Goal: Task Accomplishment & Management: Use online tool/utility

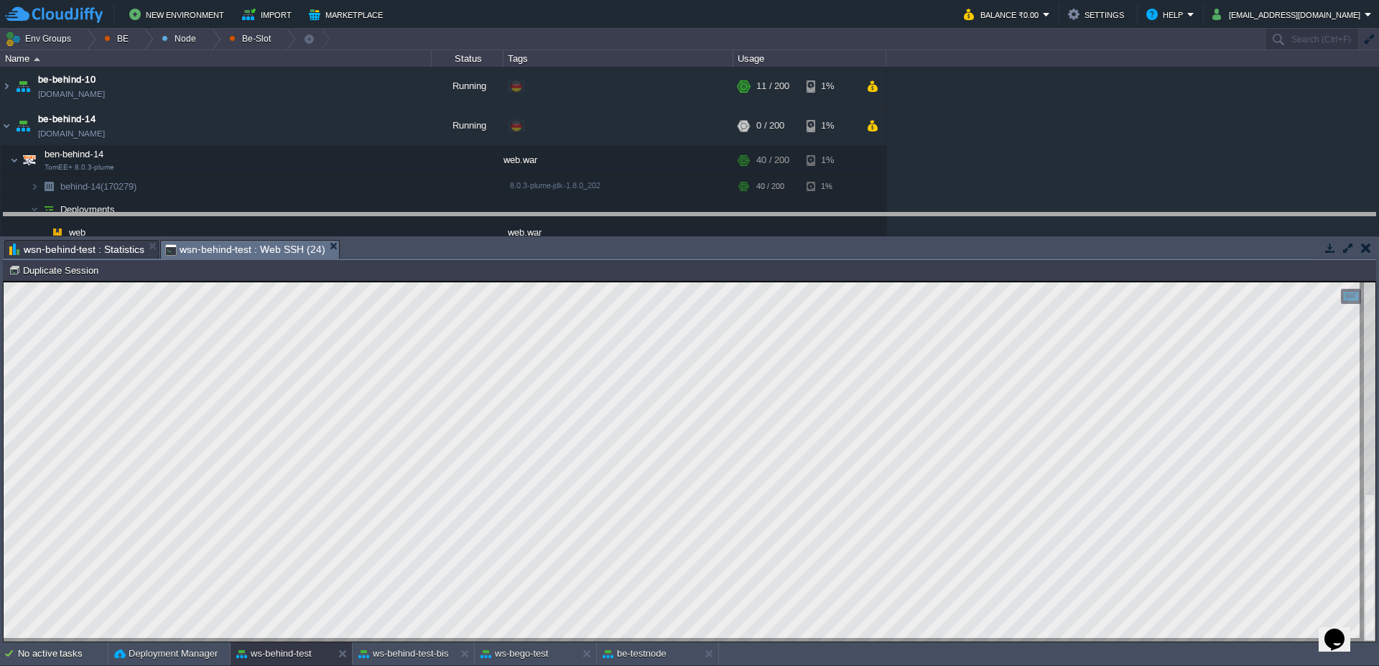
drag, startPoint x: 918, startPoint y: 251, endPoint x: 848, endPoint y: 244, distance: 70.8
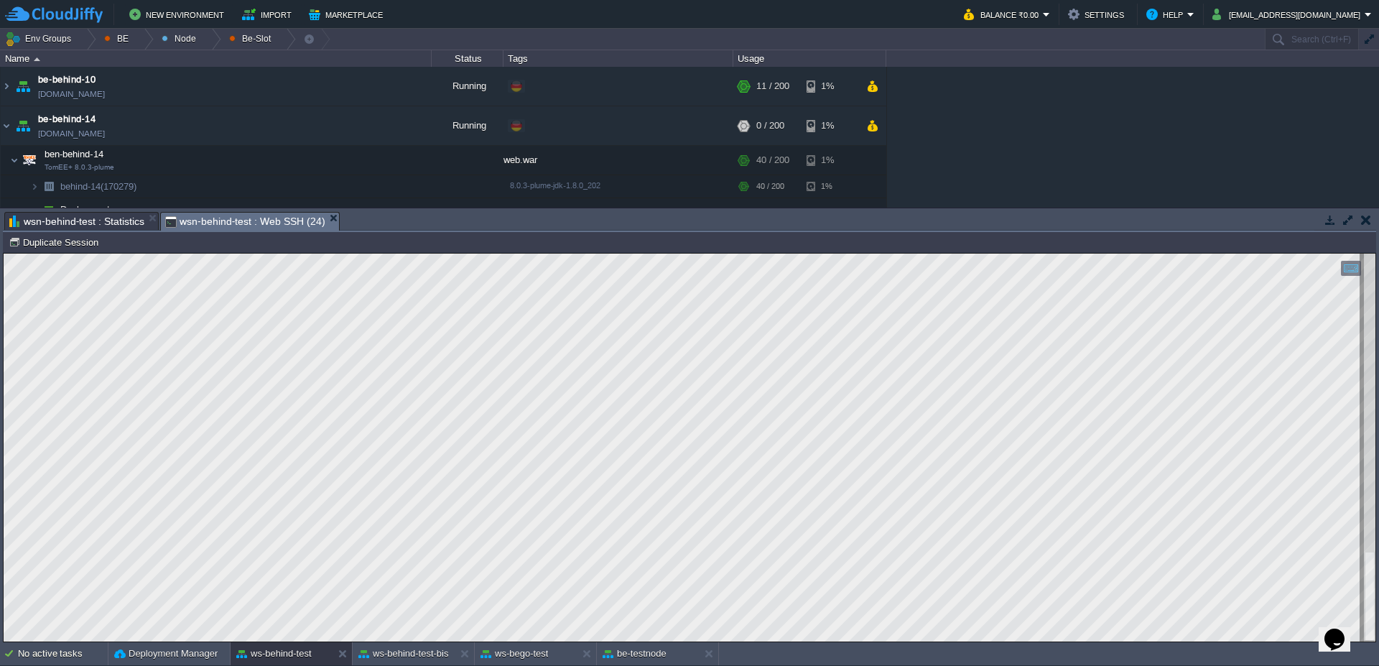
scroll to position [124, 326]
type textarea "00011122233"
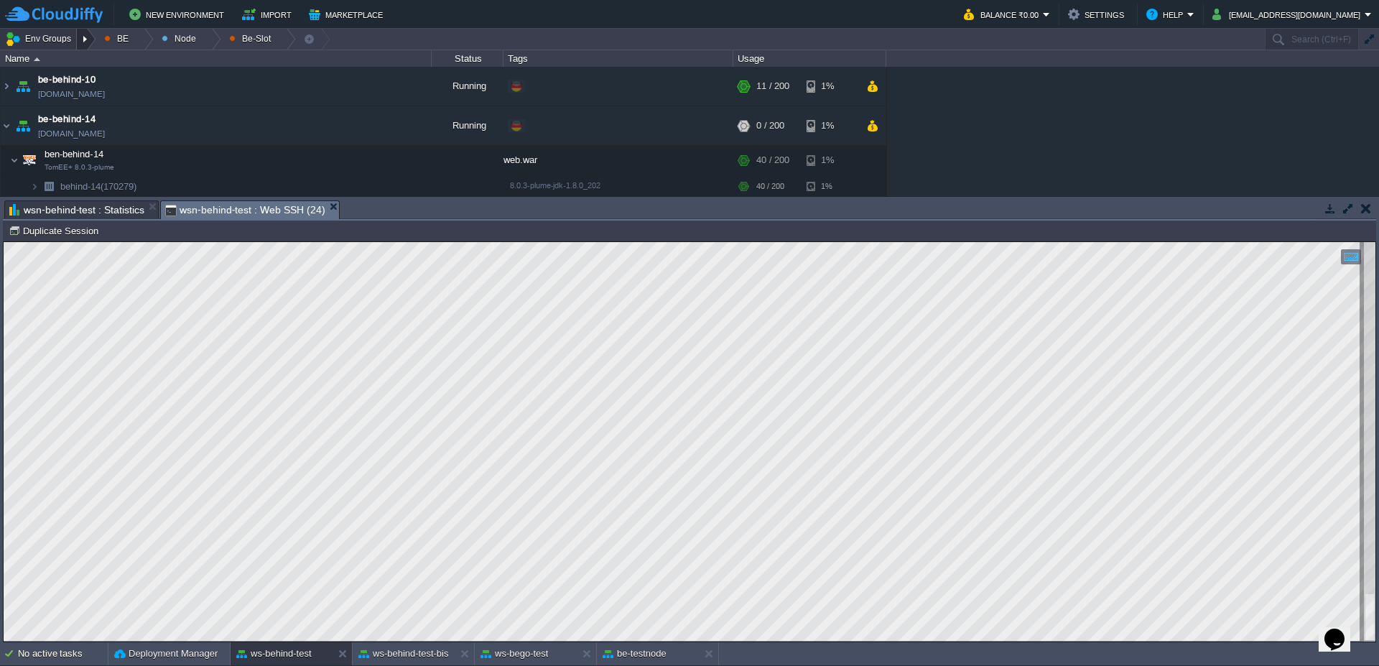
click at [91, 35] on div at bounding box center [86, 39] width 19 height 21
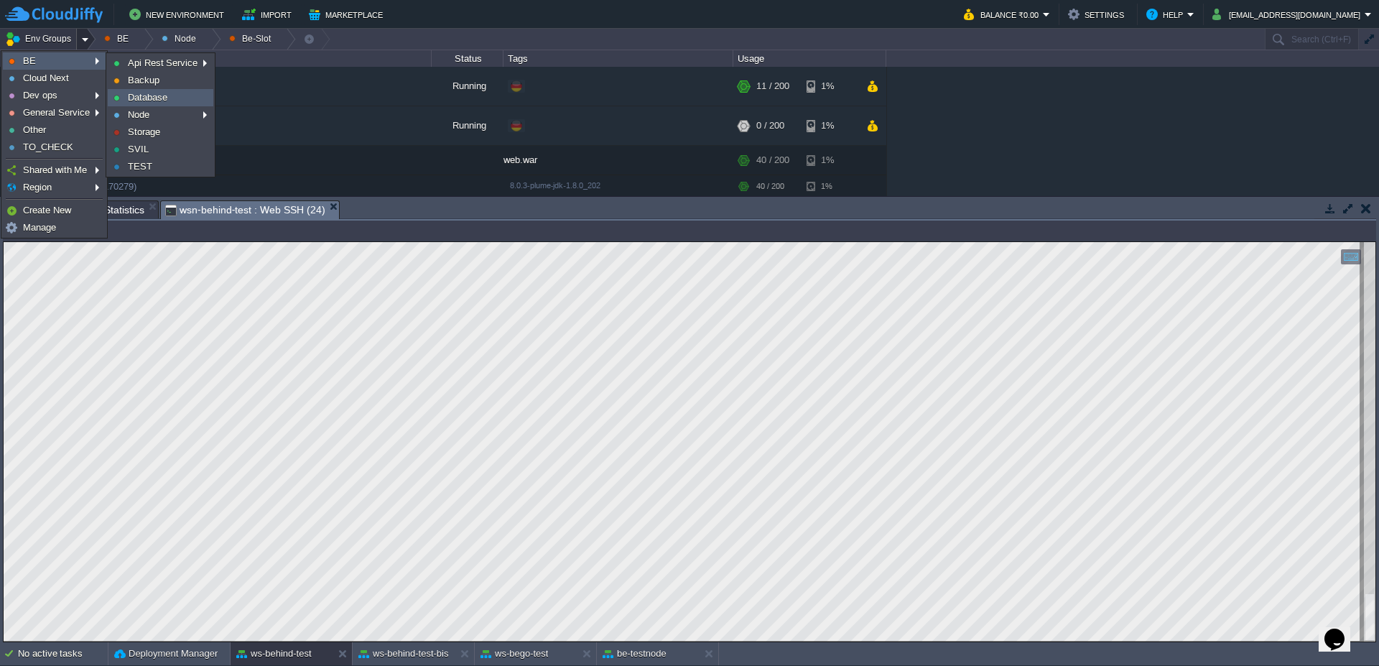
click at [154, 98] on span "Database" at bounding box center [148, 97] width 40 height 11
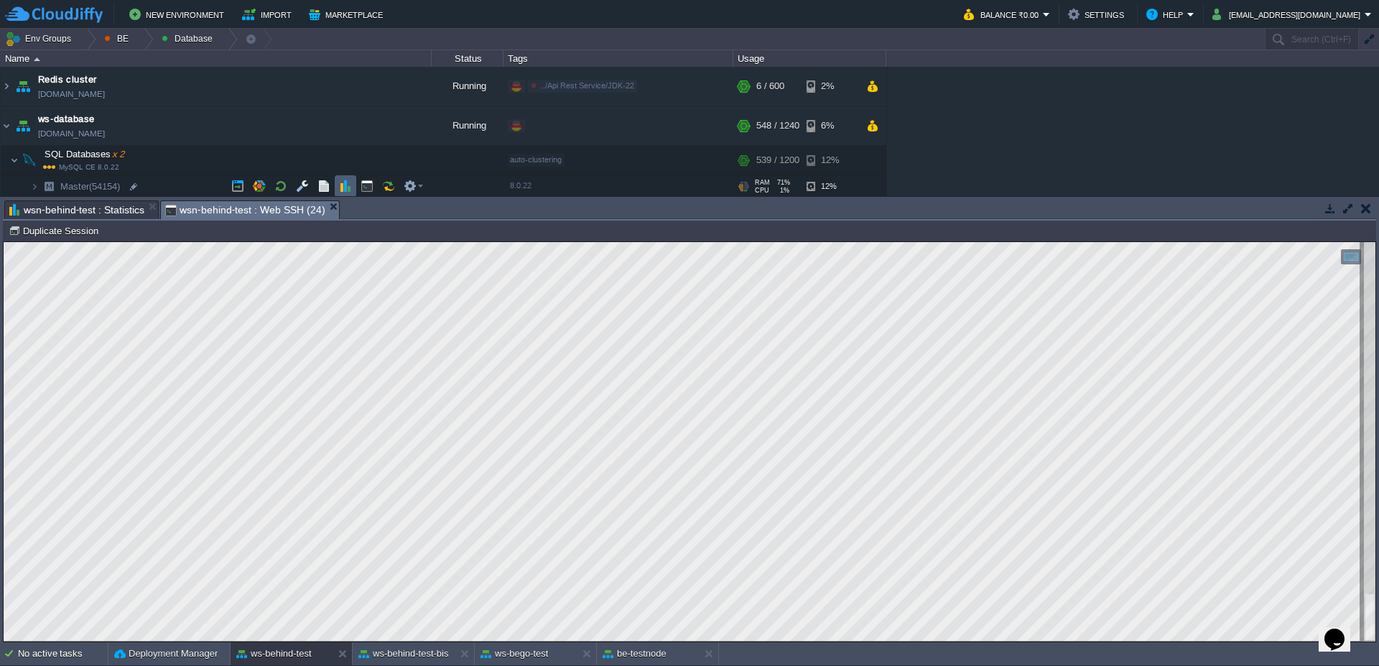
click at [343, 187] on button "button" at bounding box center [345, 186] width 13 height 13
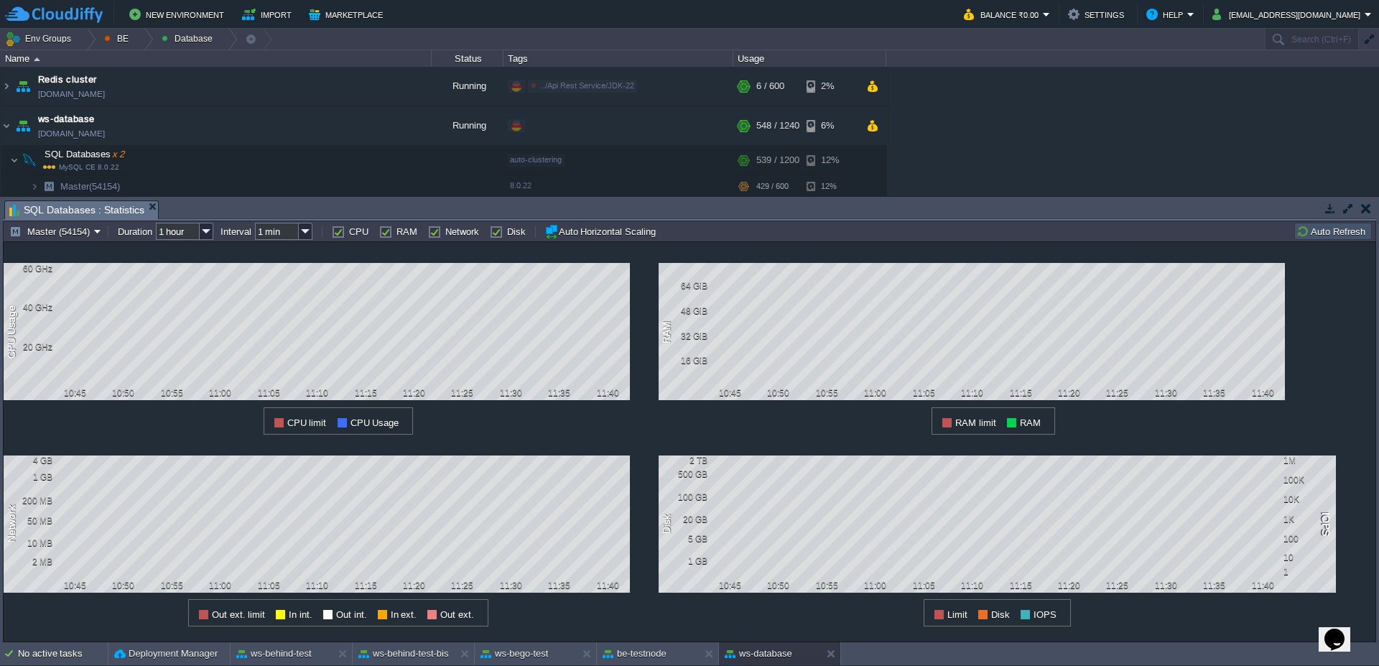
click at [1333, 238] on td "Auto Refresh" at bounding box center [1333, 231] width 78 height 17
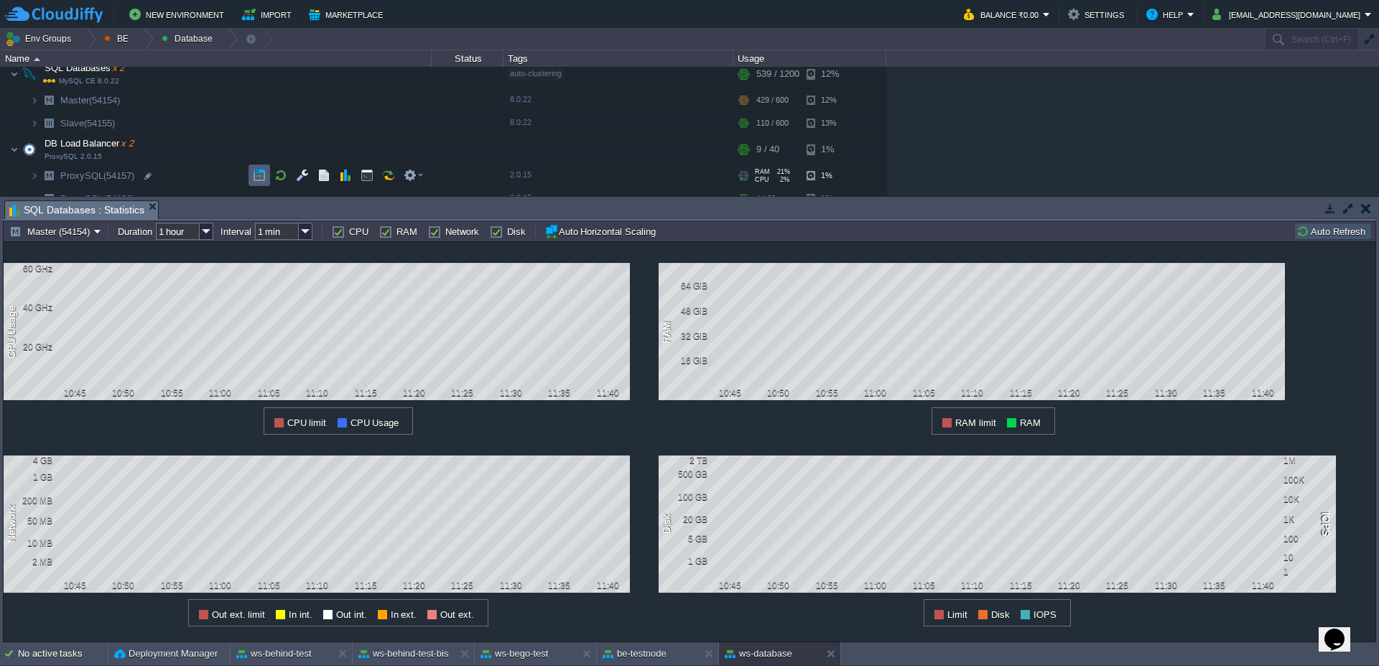
click at [260, 170] on button "button" at bounding box center [259, 175] width 13 height 13
click at [235, 119] on button "button" at bounding box center [237, 122] width 13 height 13
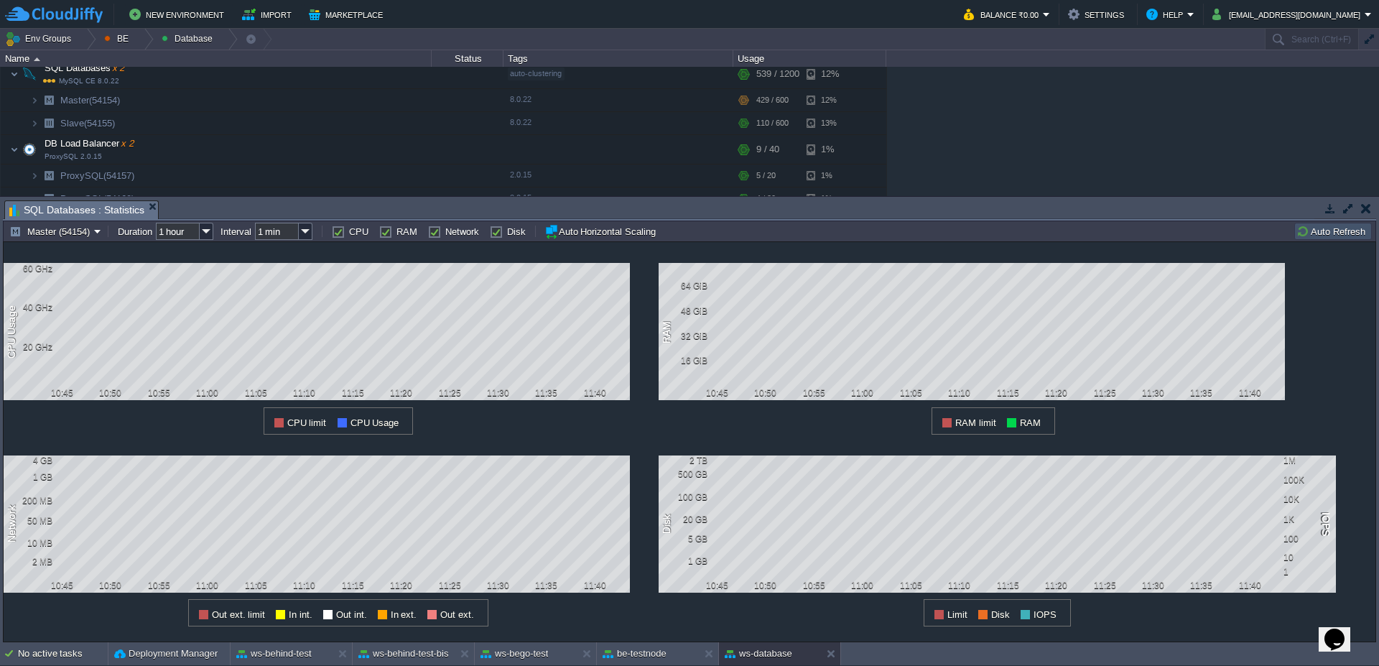
click at [1356, 226] on button "Auto Refresh" at bounding box center [1333, 231] width 73 height 13
click at [1328, 234] on button "Auto Refresh" at bounding box center [1333, 231] width 73 height 13
click at [348, 128] on button "button" at bounding box center [345, 122] width 13 height 13
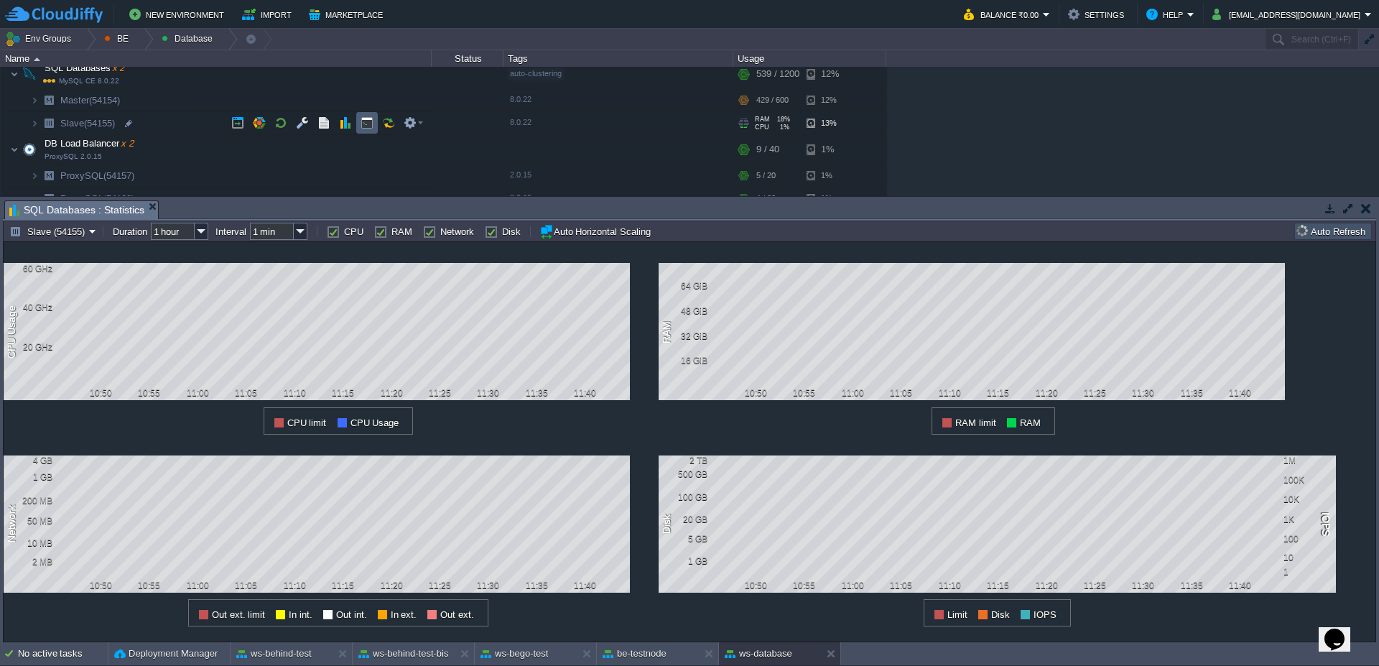
click at [360, 127] on td at bounding box center [367, 123] width 22 height 22
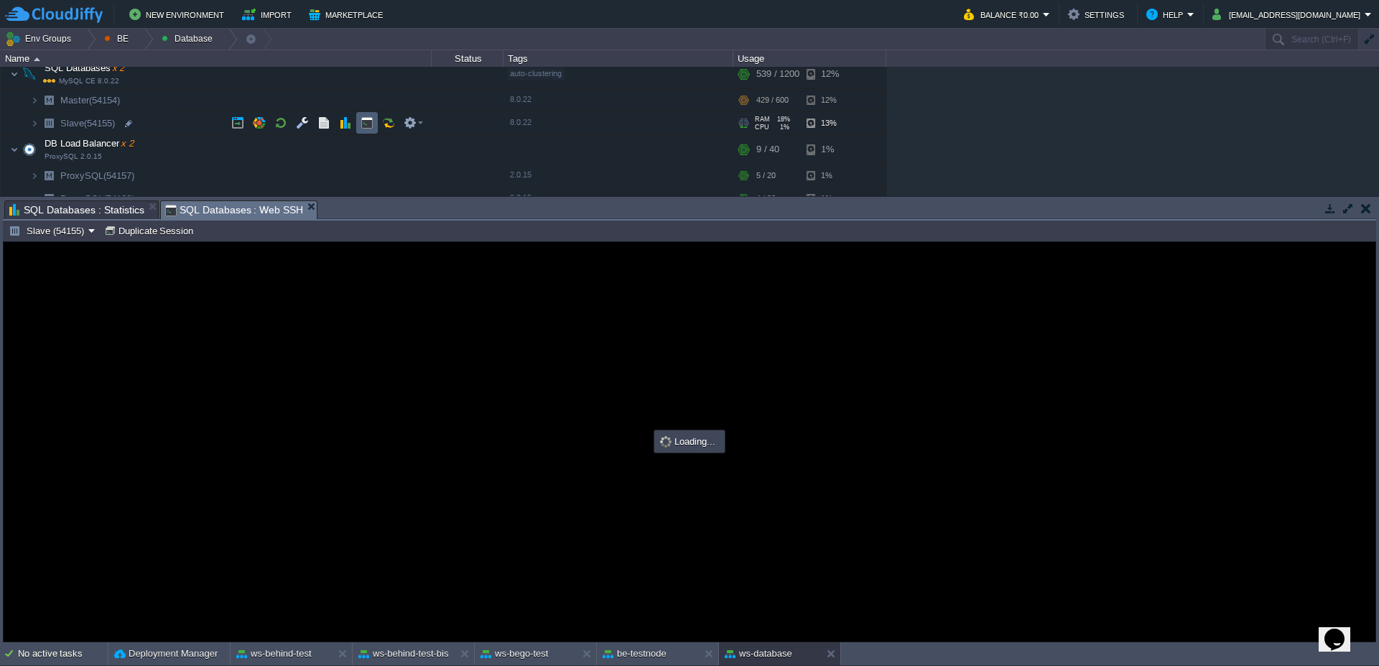
scroll to position [0, 0]
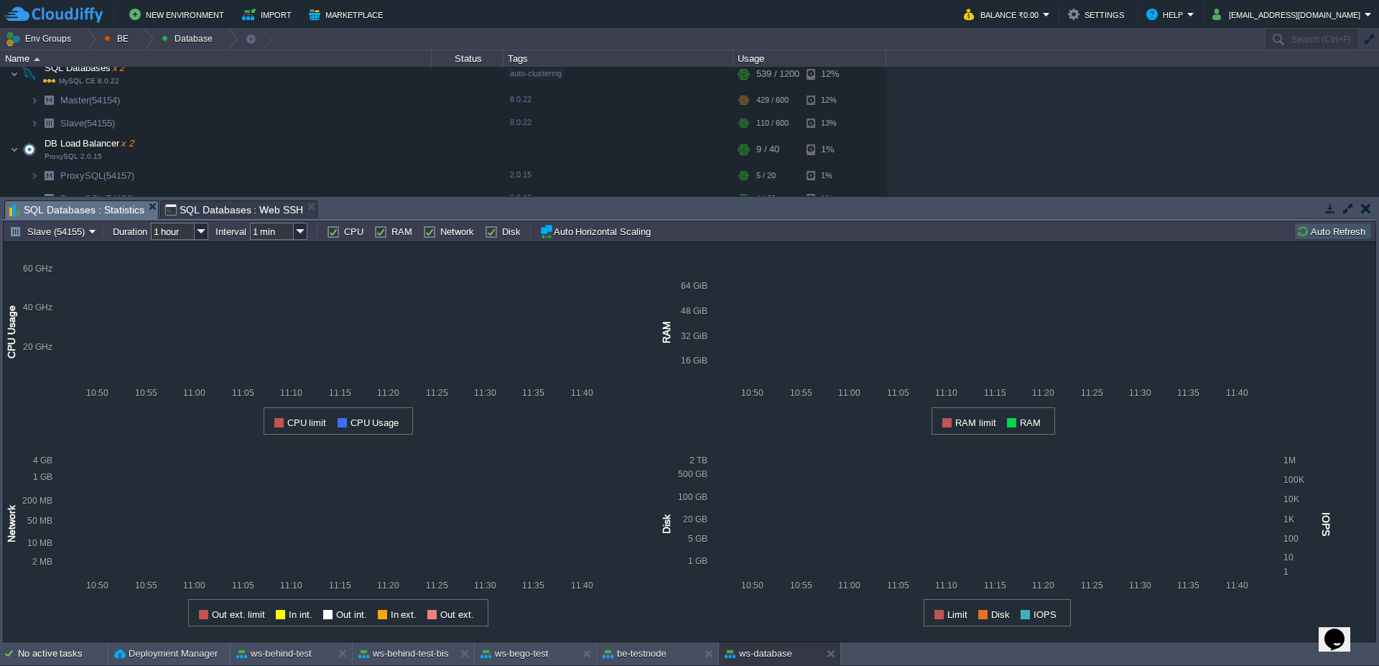
click at [87, 209] on span "SQL Databases : Statistics" at bounding box center [76, 210] width 135 height 18
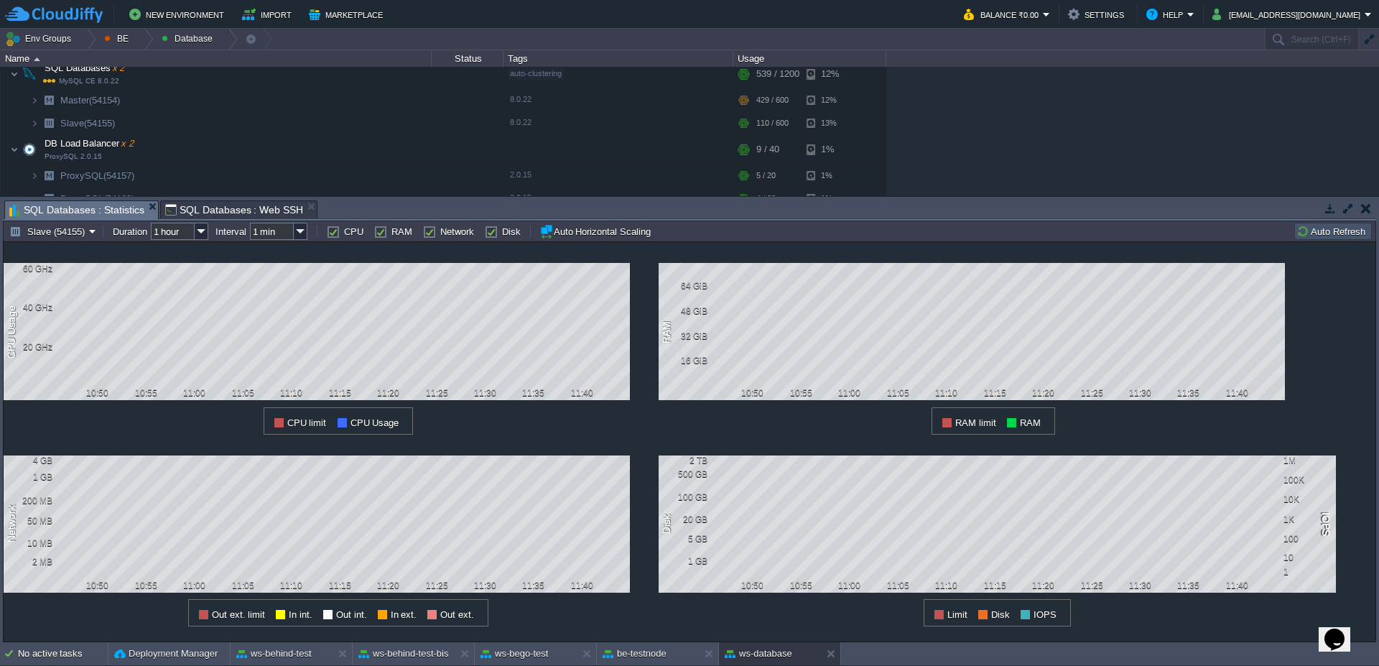
click at [246, 215] on span "SQL Databases : Web SSH" at bounding box center [234, 209] width 139 height 17
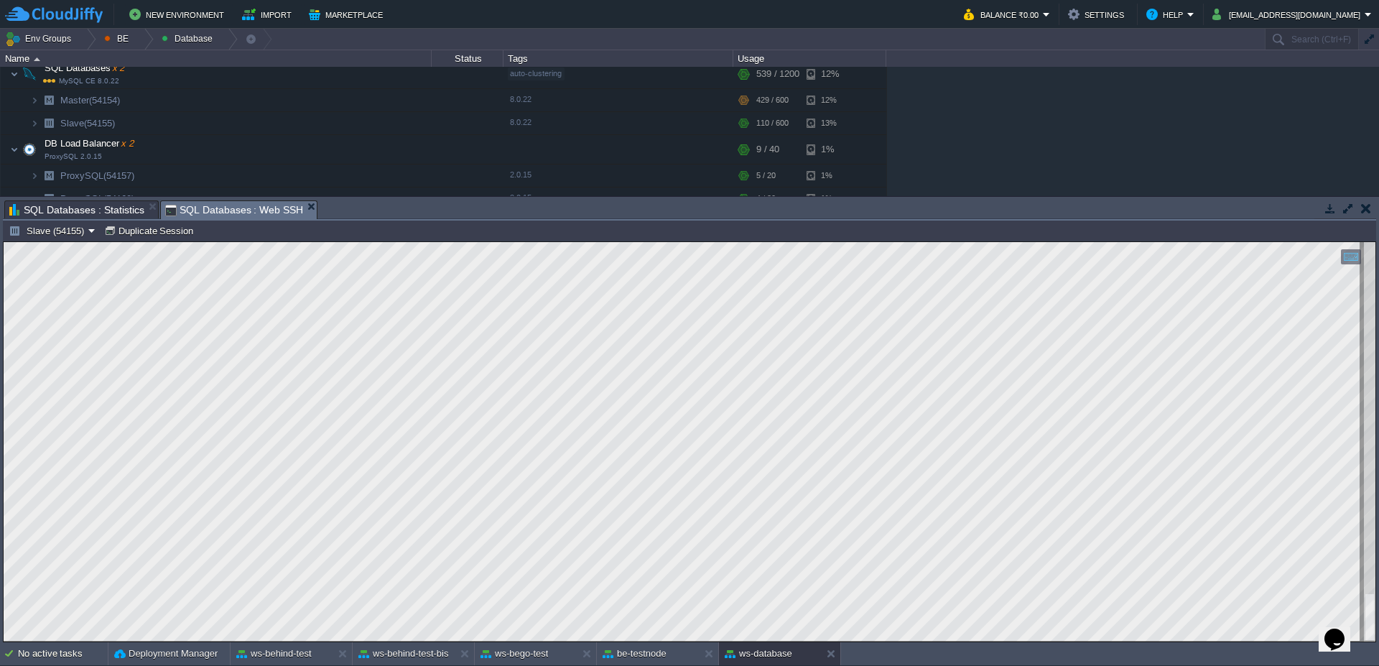
click at [75, 218] on span "SQL Databases : Statistics" at bounding box center [76, 209] width 135 height 17
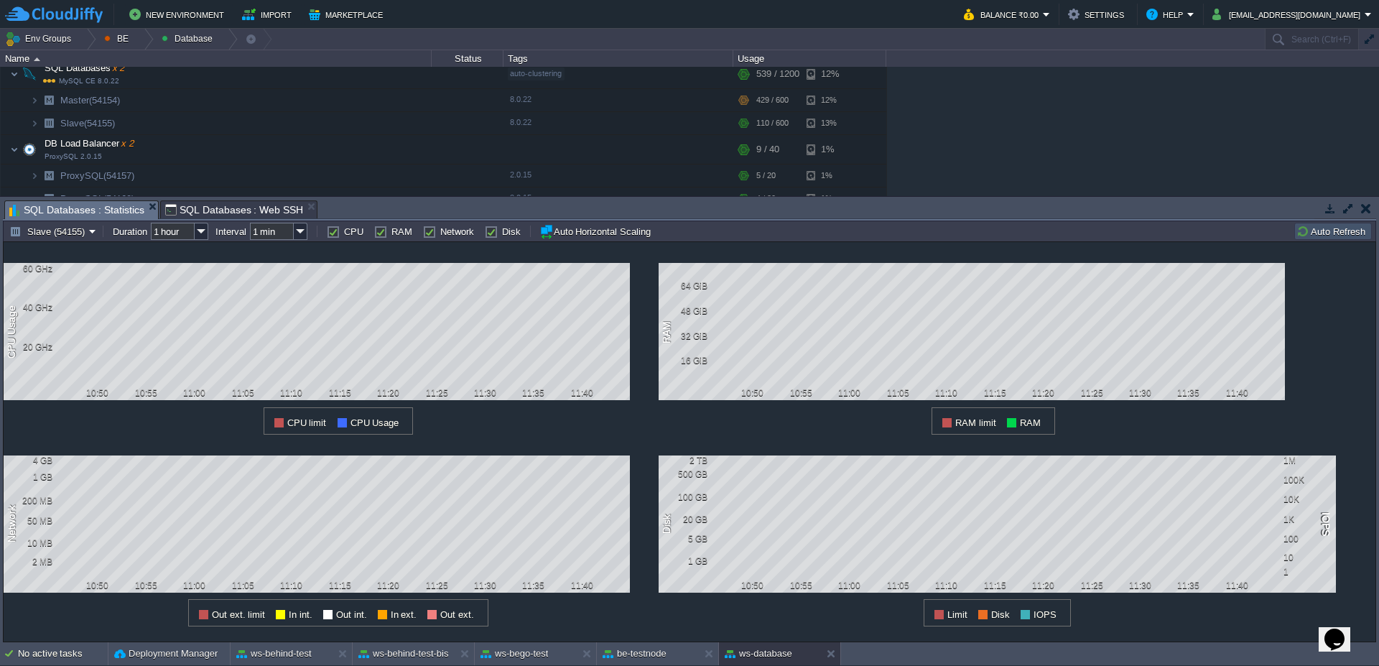
click at [1320, 238] on td "Auto Refresh" at bounding box center [1333, 231] width 78 height 17
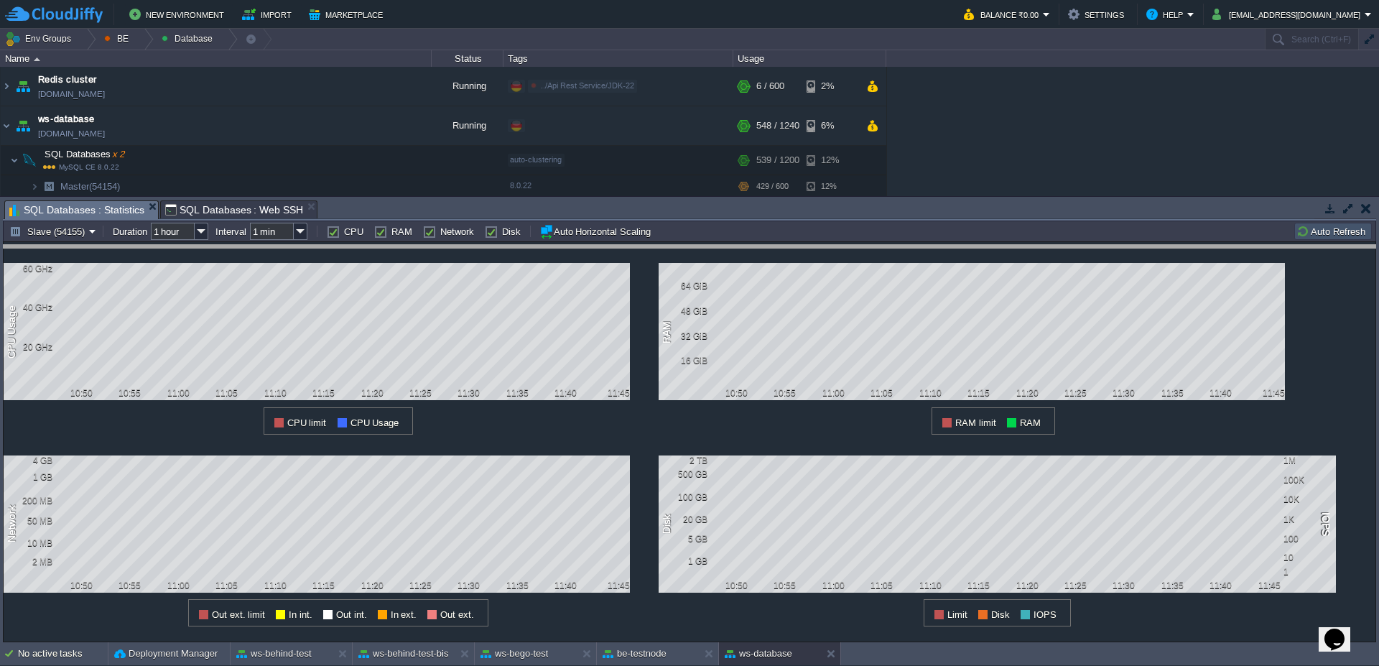
drag, startPoint x: 830, startPoint y: 210, endPoint x: 837, endPoint y: 254, distance: 45.1
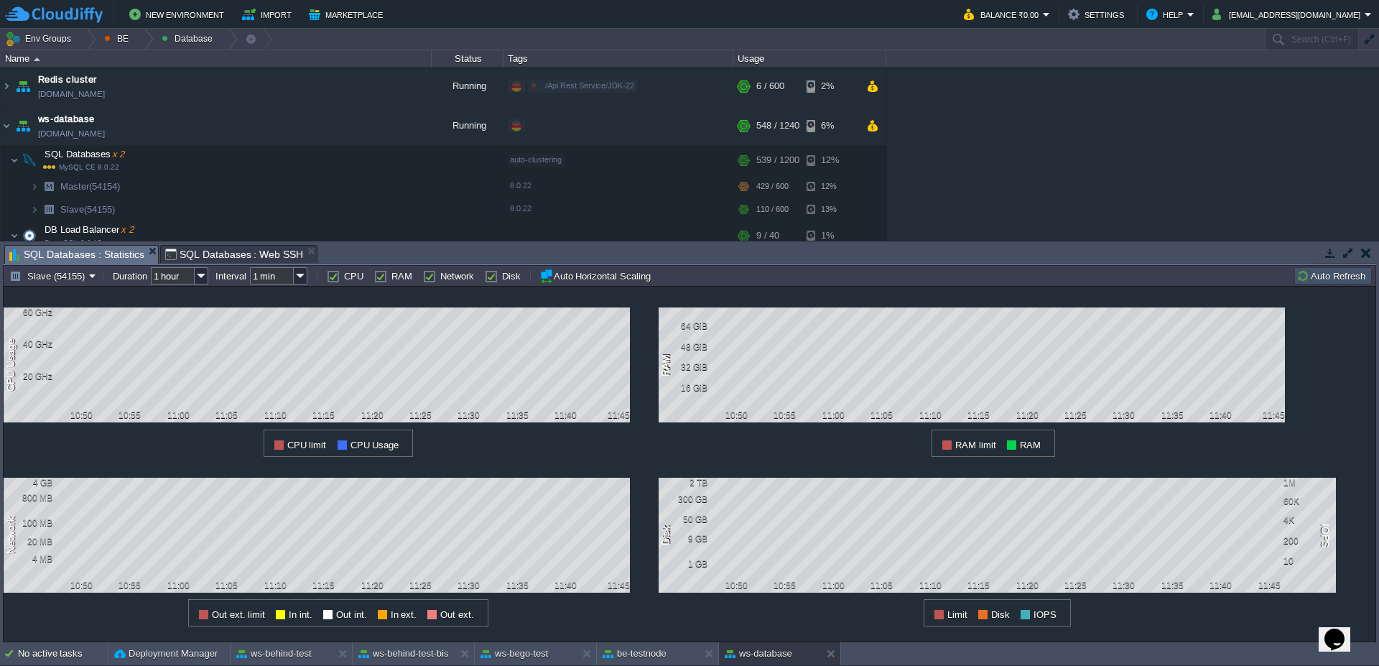
click at [1317, 273] on button "Auto Refresh" at bounding box center [1333, 275] width 73 height 13
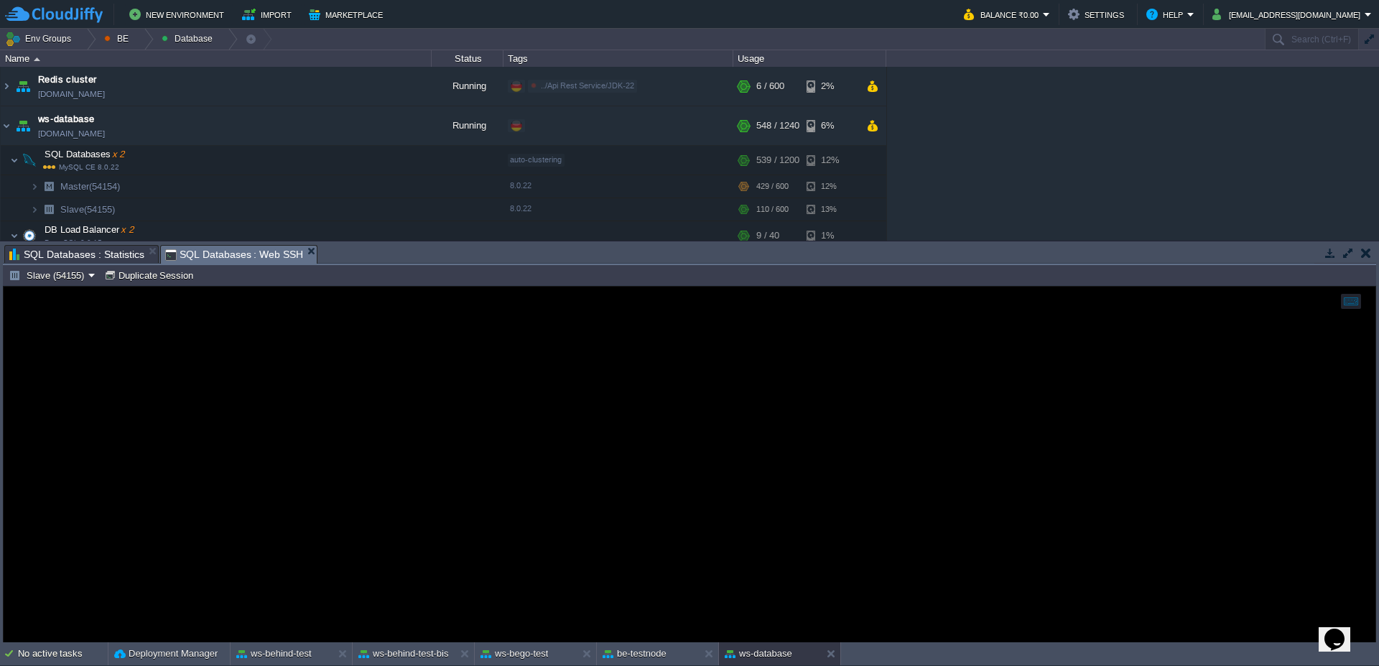
click at [228, 250] on span "SQL Databases : Web SSH" at bounding box center [234, 255] width 139 height 18
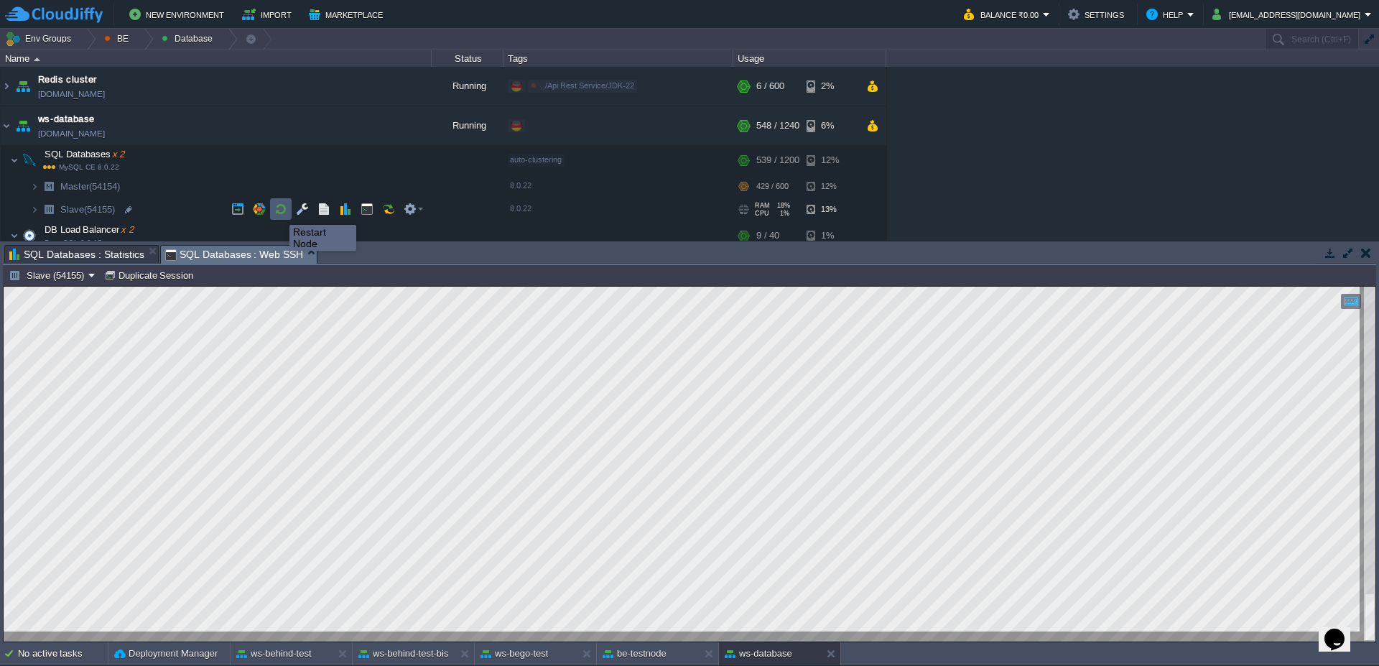
click at [279, 212] on button "button" at bounding box center [280, 209] width 13 height 13
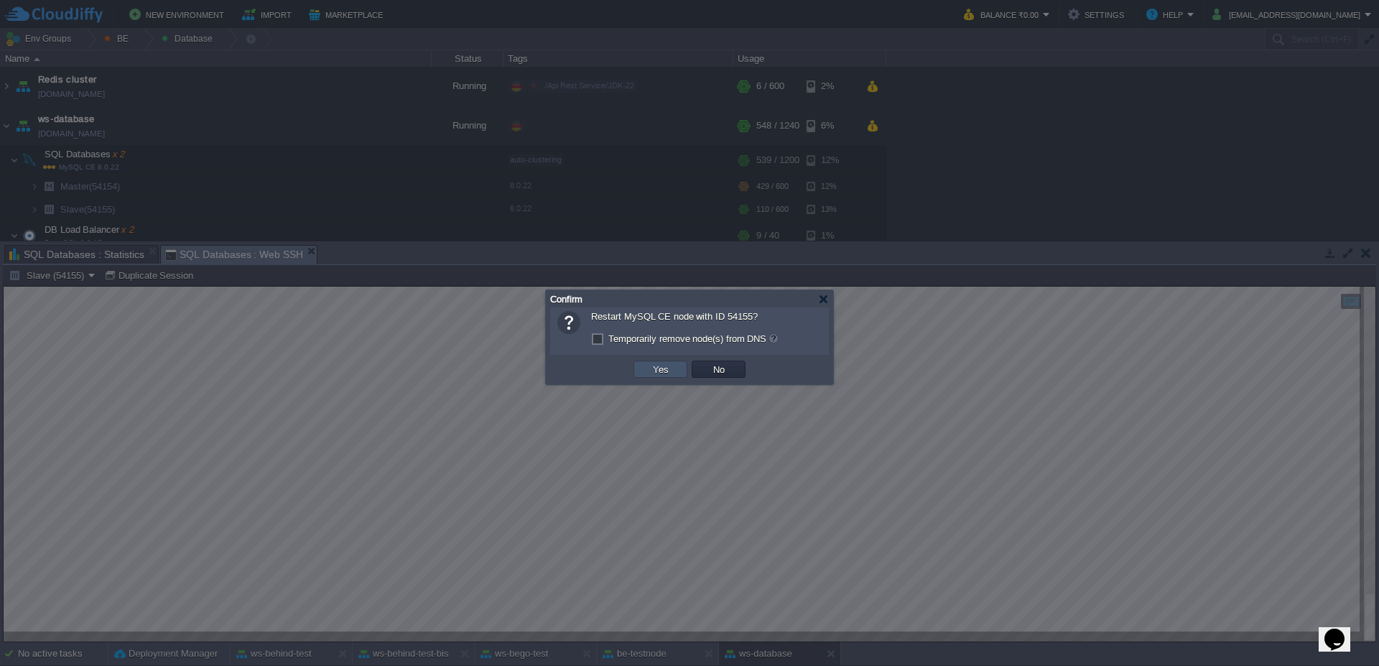
click at [664, 373] on button "Yes" at bounding box center [661, 369] width 24 height 13
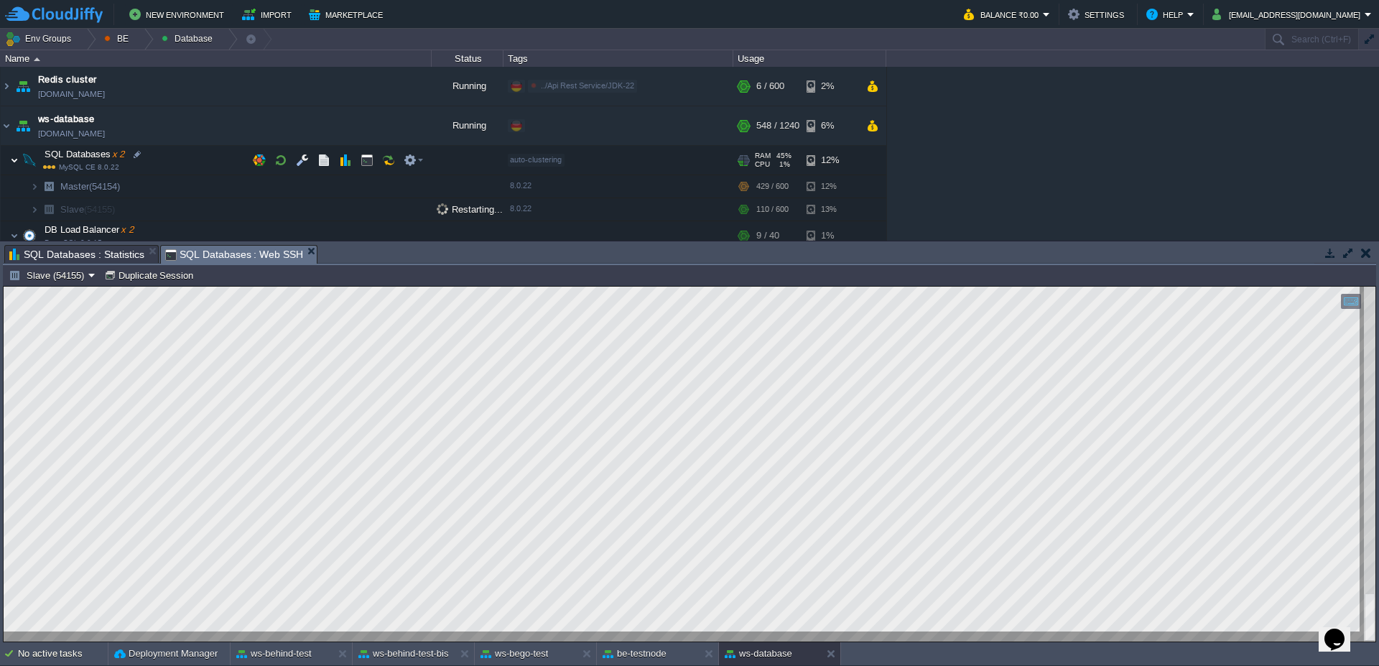
click at [14, 162] on img at bounding box center [14, 160] width 9 height 29
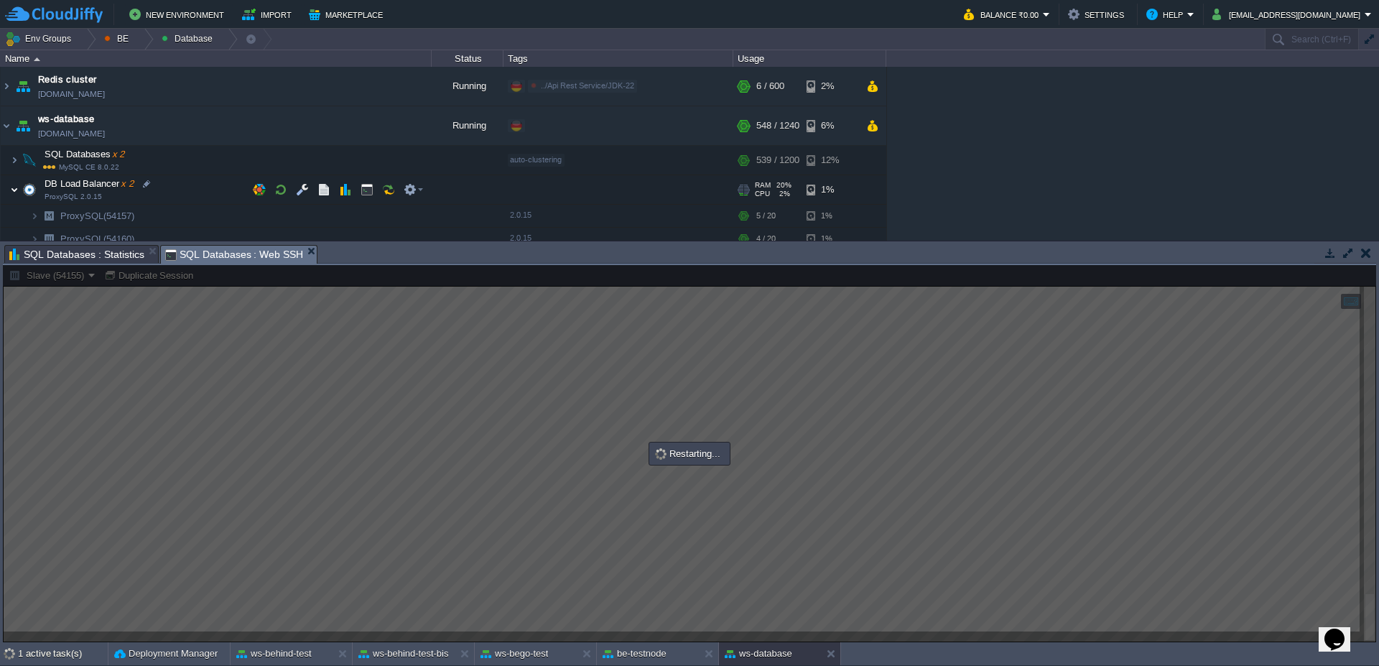
click at [14, 190] on img at bounding box center [14, 189] width 9 height 29
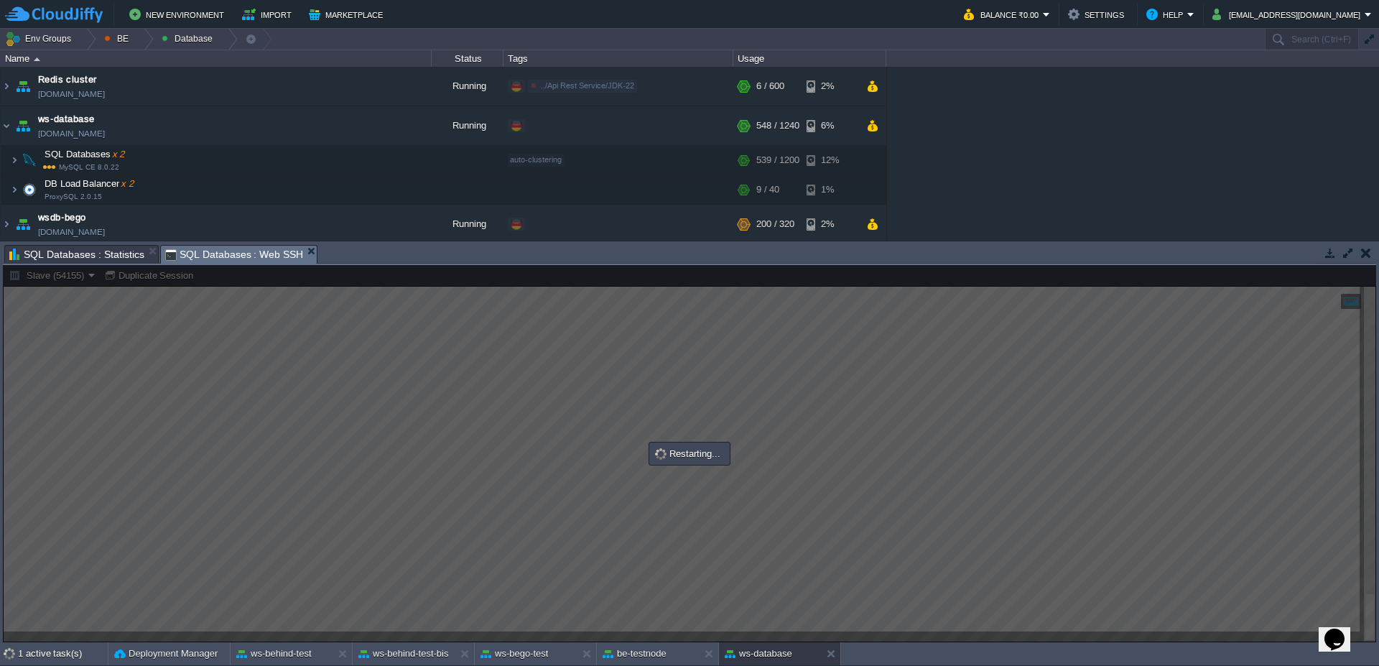
scroll to position [4, 0]
click at [13, 223] on img at bounding box center [23, 220] width 20 height 39
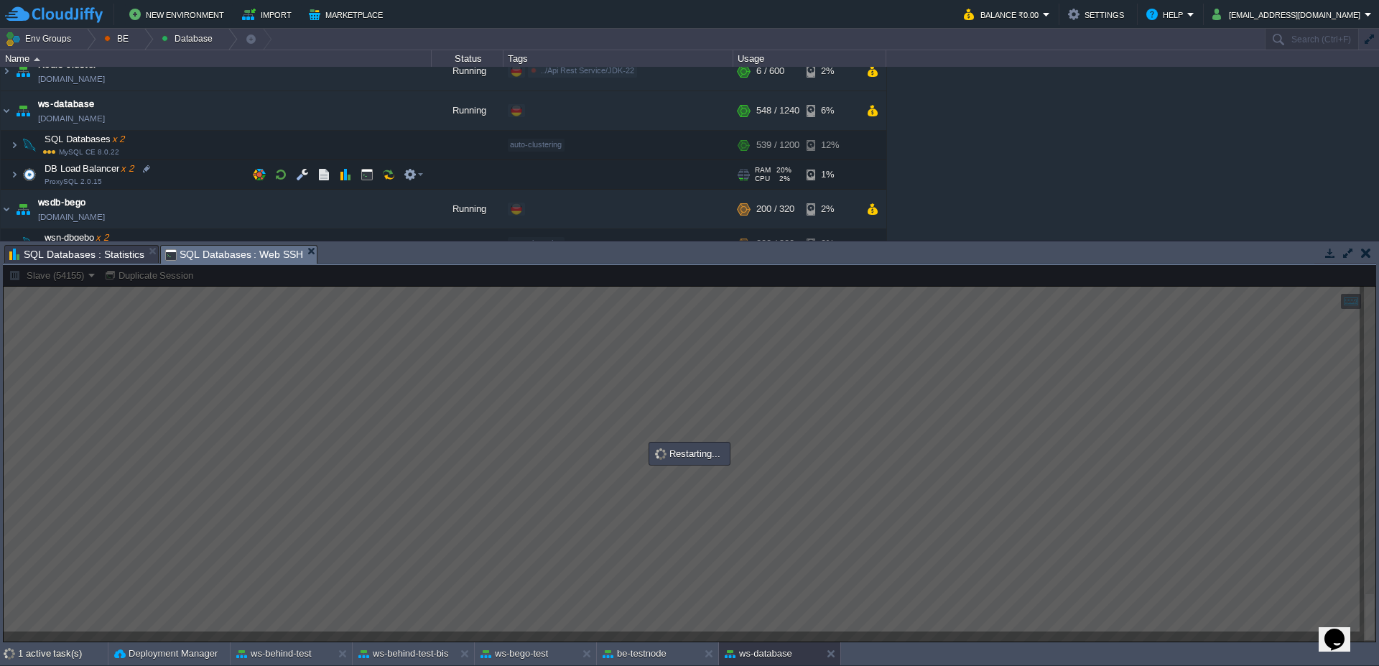
scroll to position [0, 0]
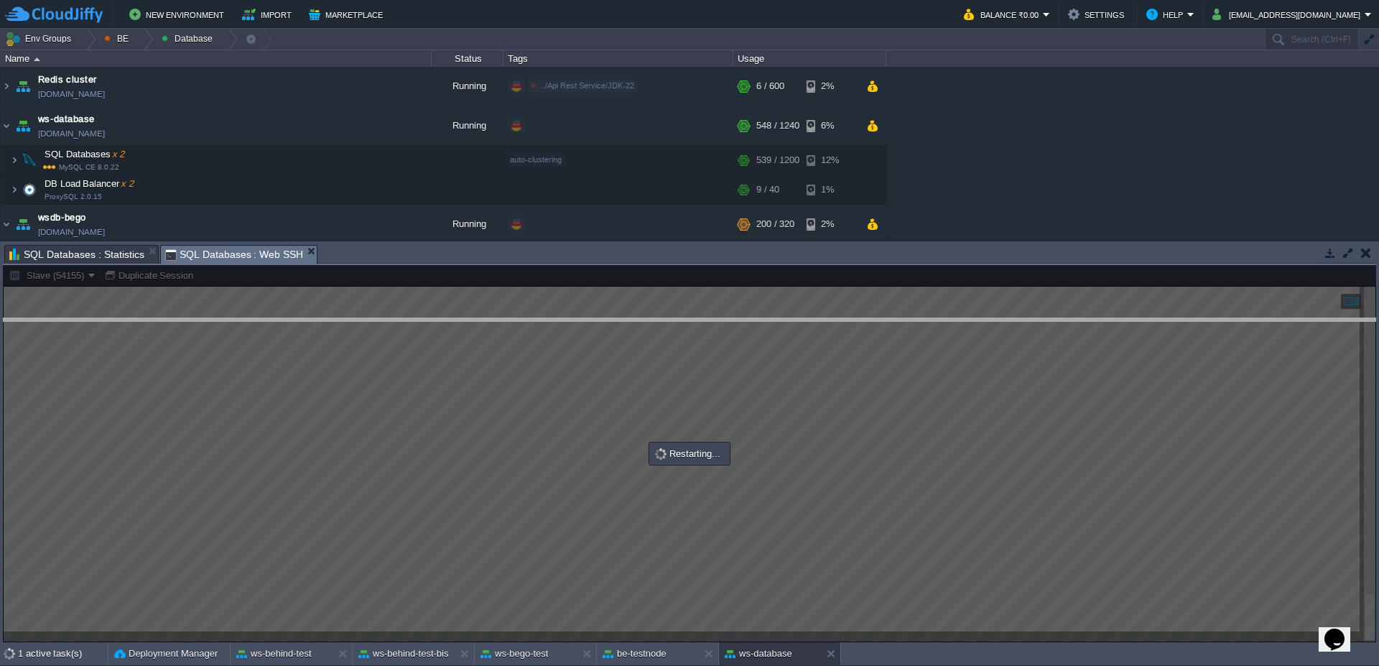
drag, startPoint x: 884, startPoint y: 252, endPoint x: 885, endPoint y: 325, distance: 73.3
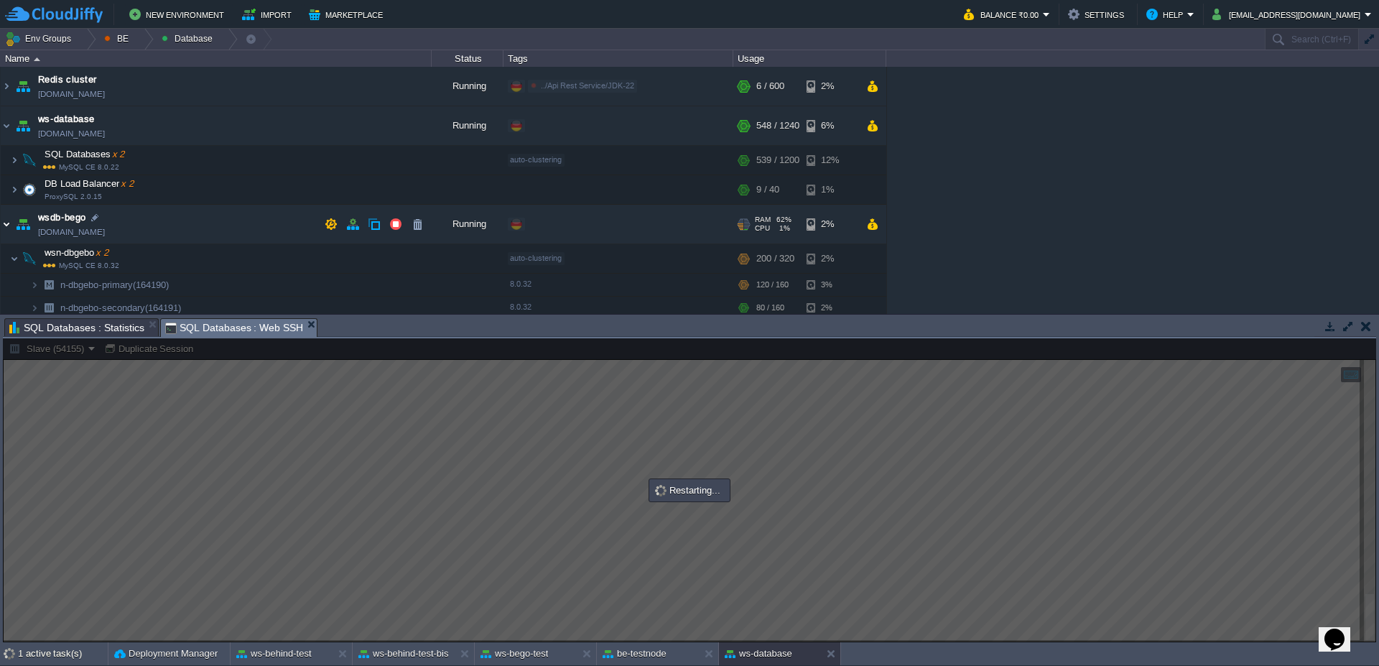
click at [4, 225] on img at bounding box center [6, 224] width 11 height 39
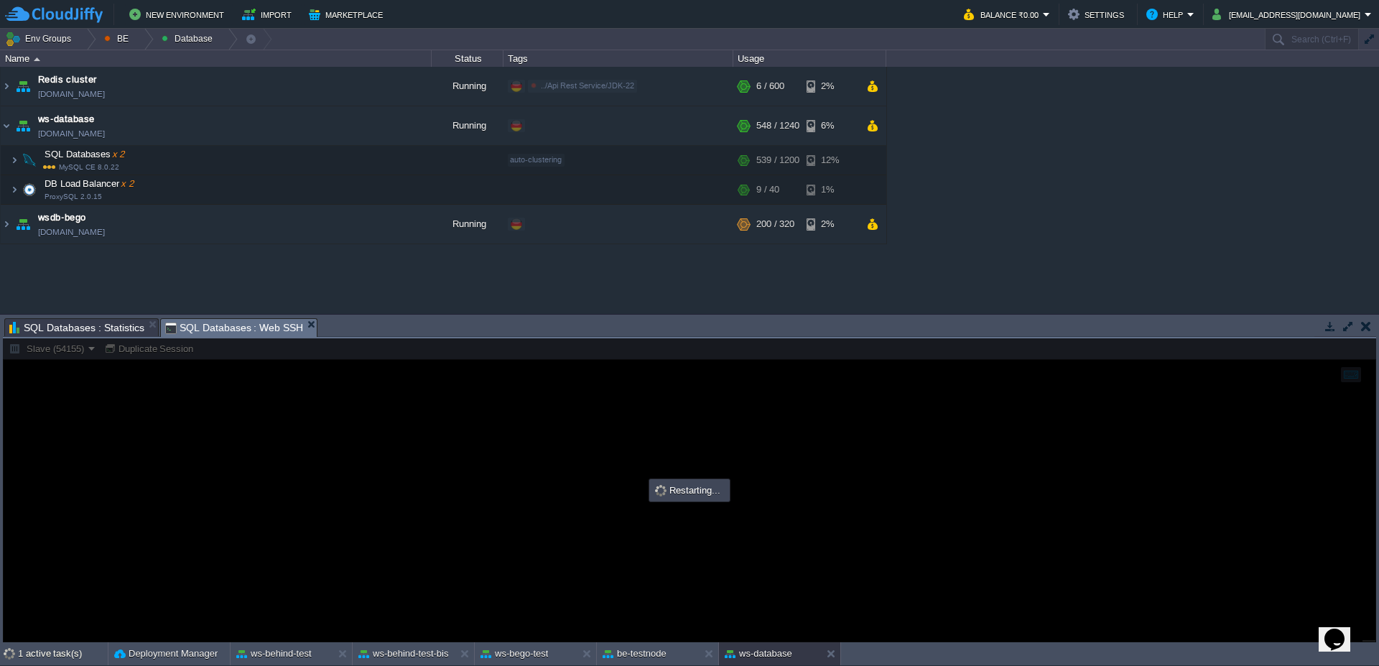
click at [102, 324] on span "SQL Databases : Statistics" at bounding box center [76, 327] width 135 height 17
click at [225, 331] on span "SQL Databases : Web SSH" at bounding box center [234, 328] width 139 height 18
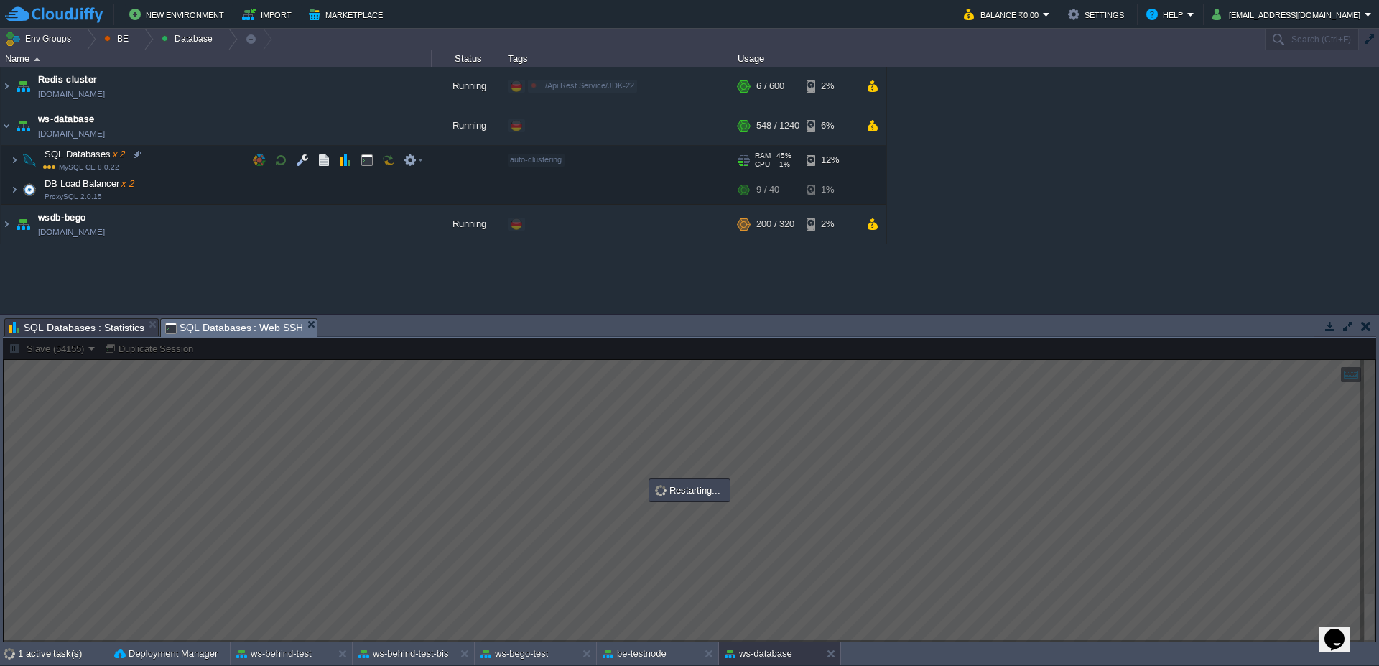
click at [9, 157] on img at bounding box center [5, 152] width 9 height 13
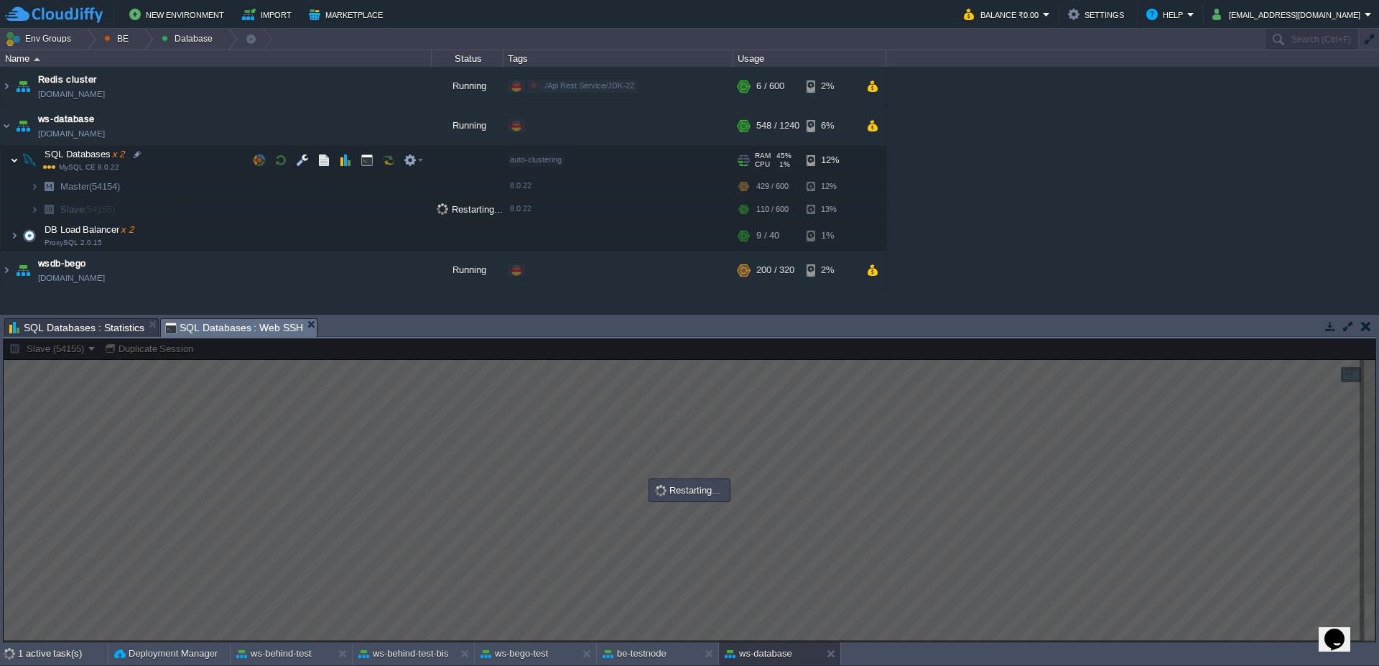
click at [11, 162] on img at bounding box center [14, 160] width 9 height 29
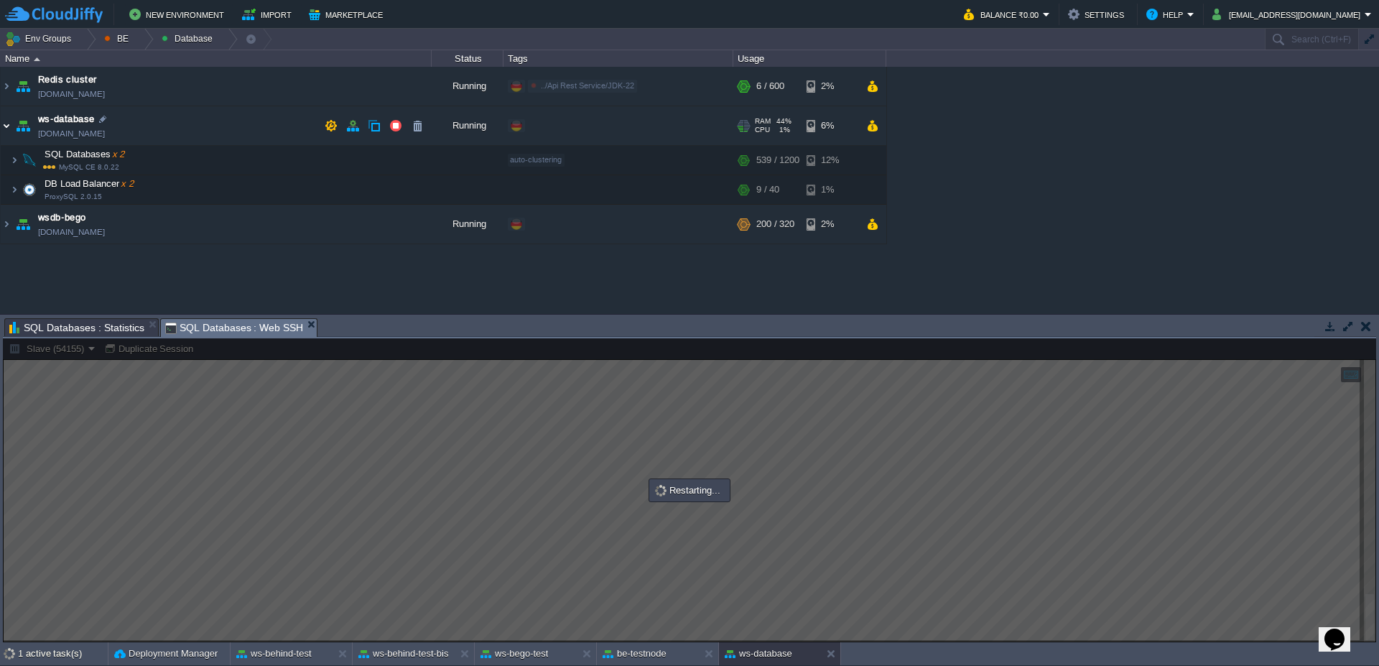
click at [1, 130] on img at bounding box center [6, 125] width 11 height 39
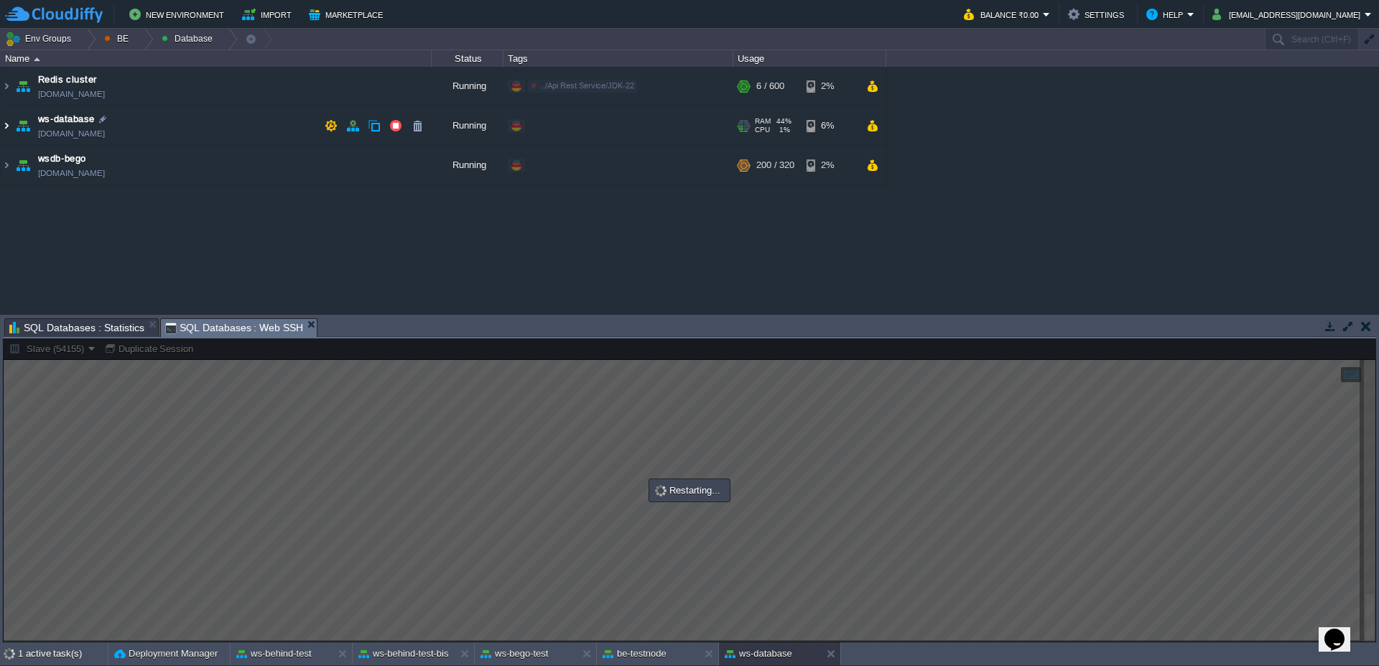
click at [1, 130] on img at bounding box center [6, 125] width 11 height 39
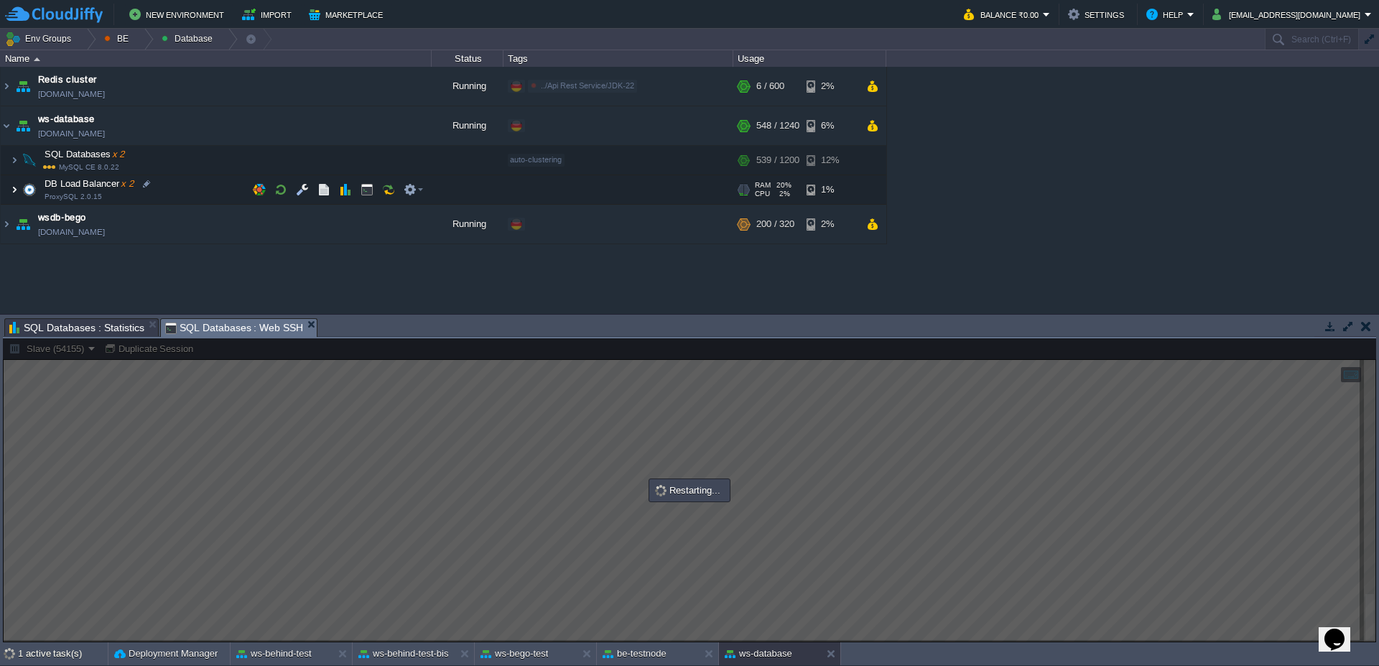
click at [13, 192] on img at bounding box center [14, 189] width 9 height 29
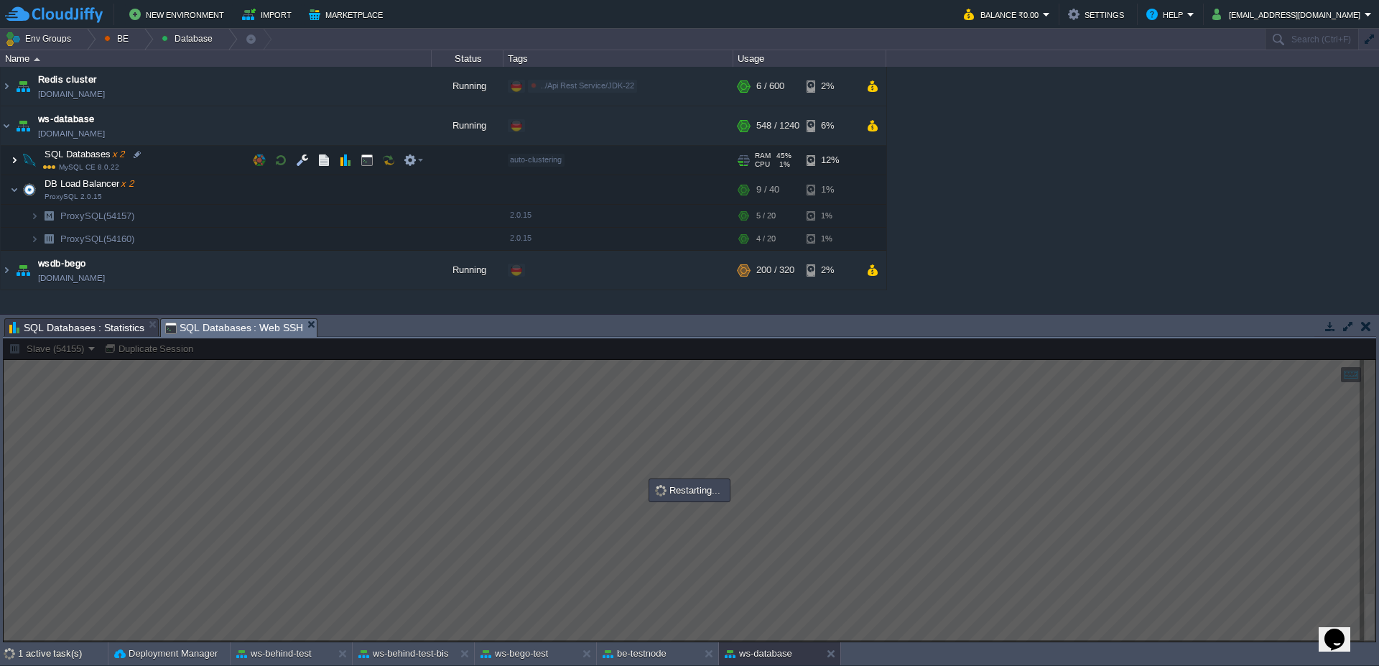
click at [11, 162] on img at bounding box center [14, 160] width 9 height 29
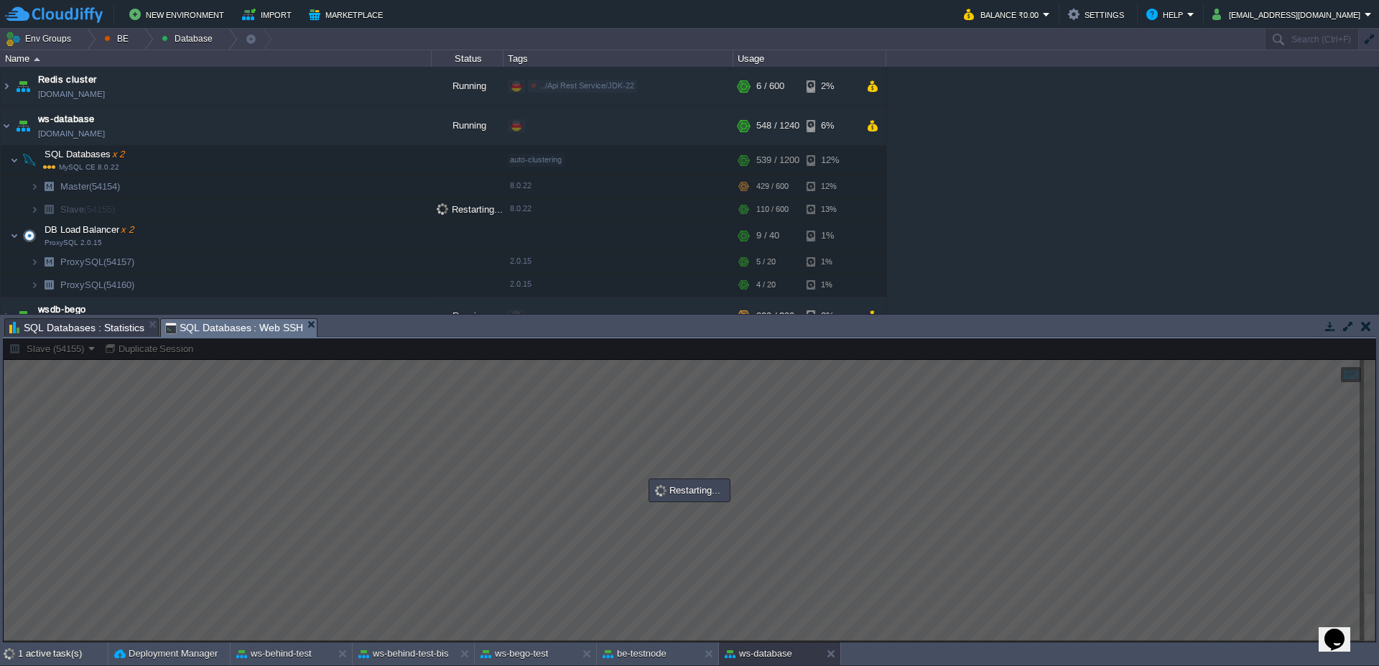
click at [79, 323] on span "SQL Databases : Statistics" at bounding box center [76, 327] width 135 height 17
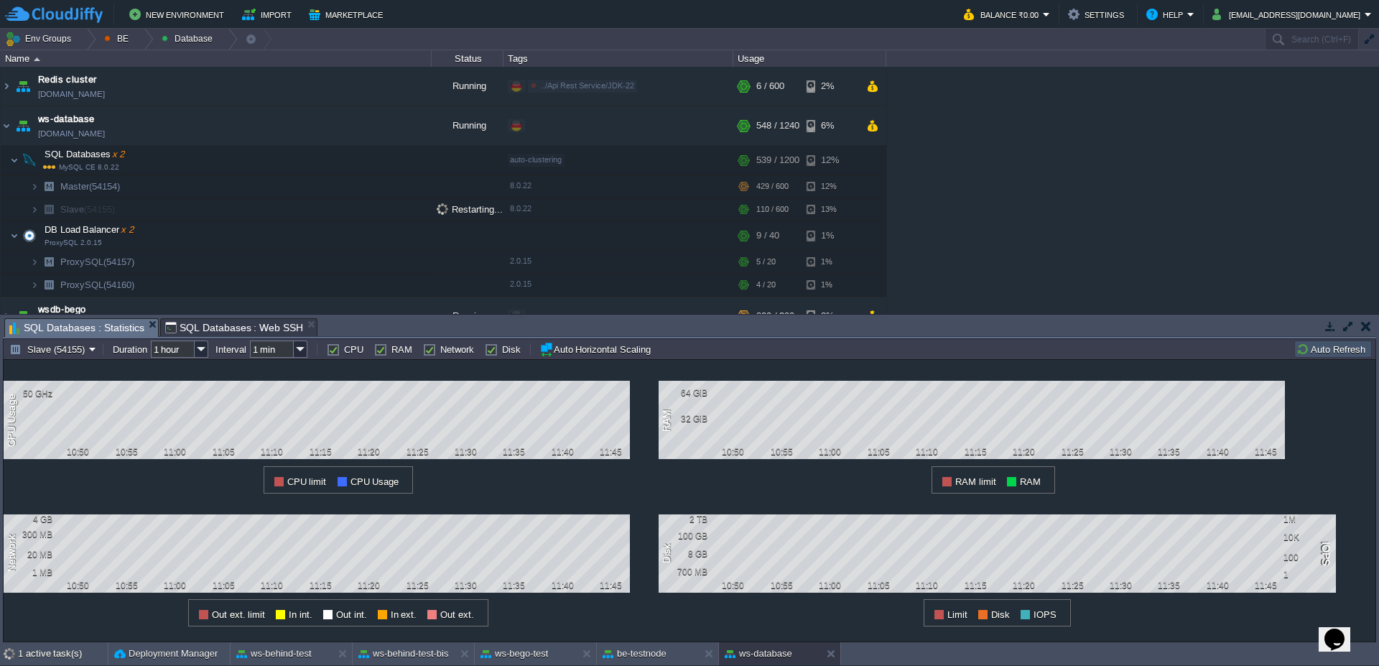
click at [1342, 348] on button "Auto Refresh" at bounding box center [1333, 349] width 73 height 13
click at [236, 180] on button "button" at bounding box center [237, 186] width 13 height 13
click at [284, 661] on div "ws-behind-test" at bounding box center [282, 653] width 102 height 23
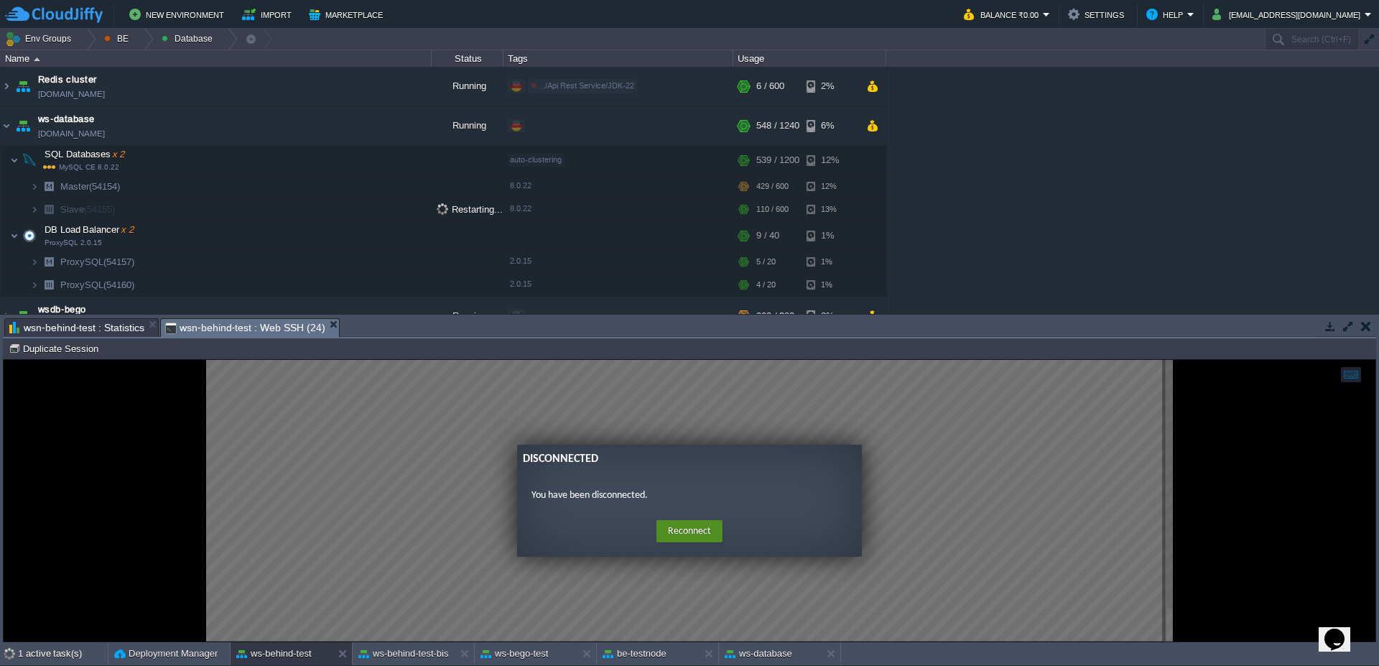
click at [694, 532] on button "Reconnect" at bounding box center [690, 531] width 66 height 23
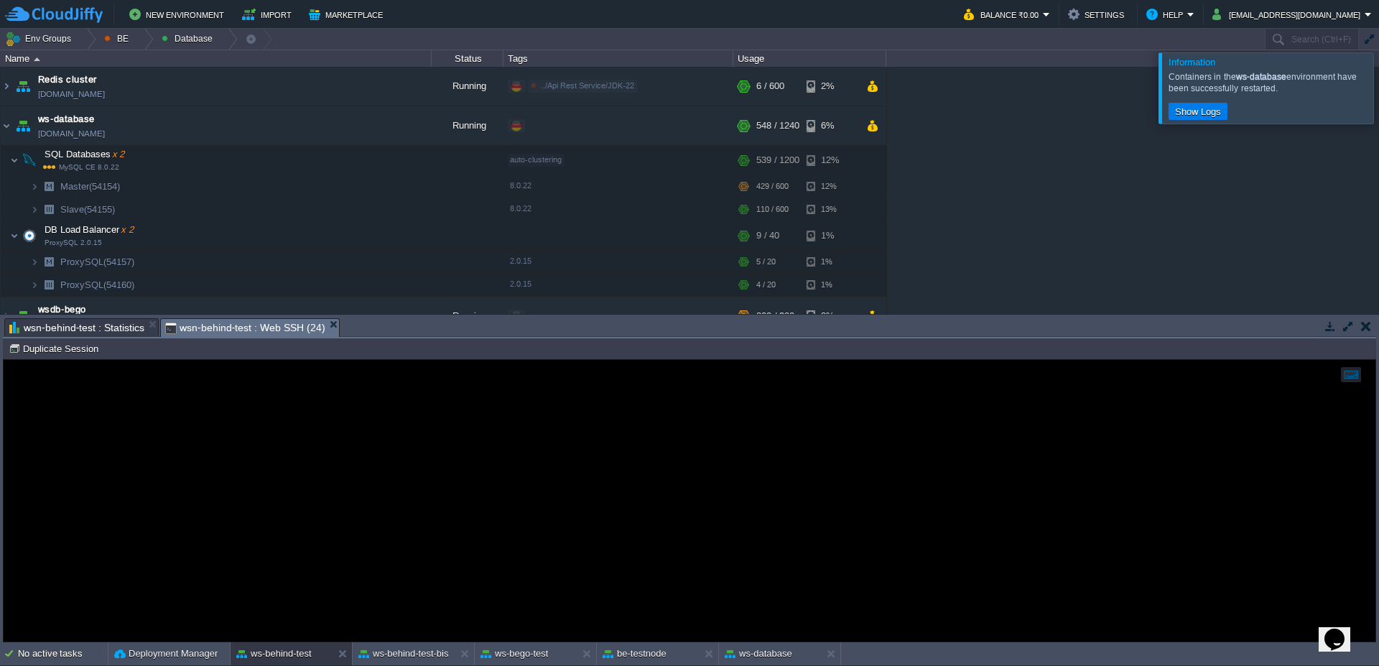
click at [1379, 97] on div at bounding box center [1397, 87] width 0 height 70
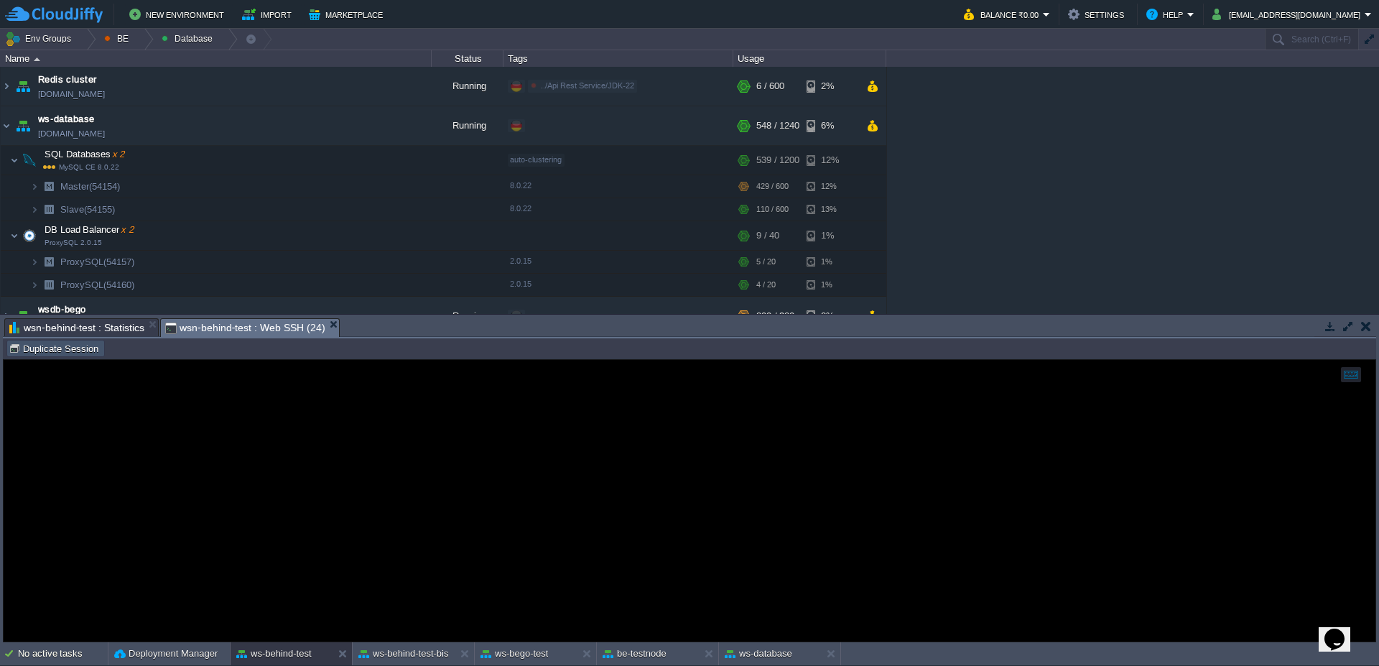
click at [42, 343] on button "Duplicate Session" at bounding box center [56, 348] width 94 height 13
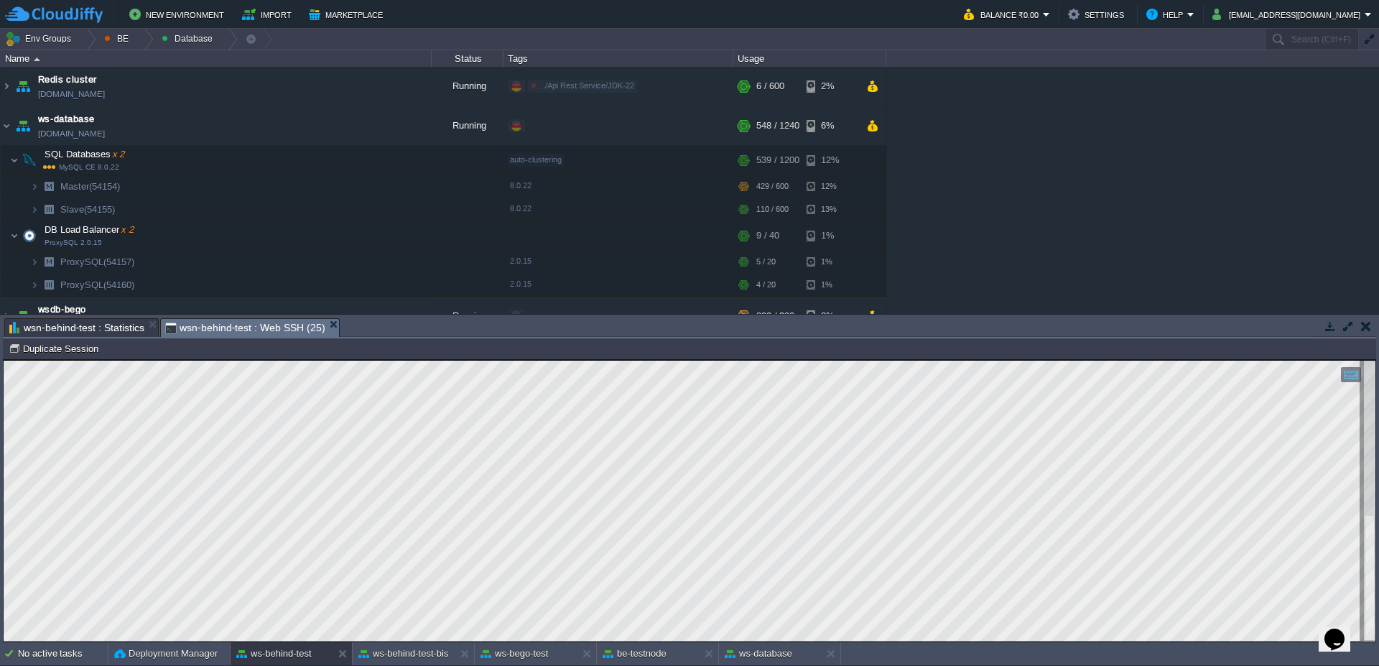
type textarea "09-2025.bz2"
click at [769, 657] on button "ws-database" at bounding box center [759, 654] width 68 height 14
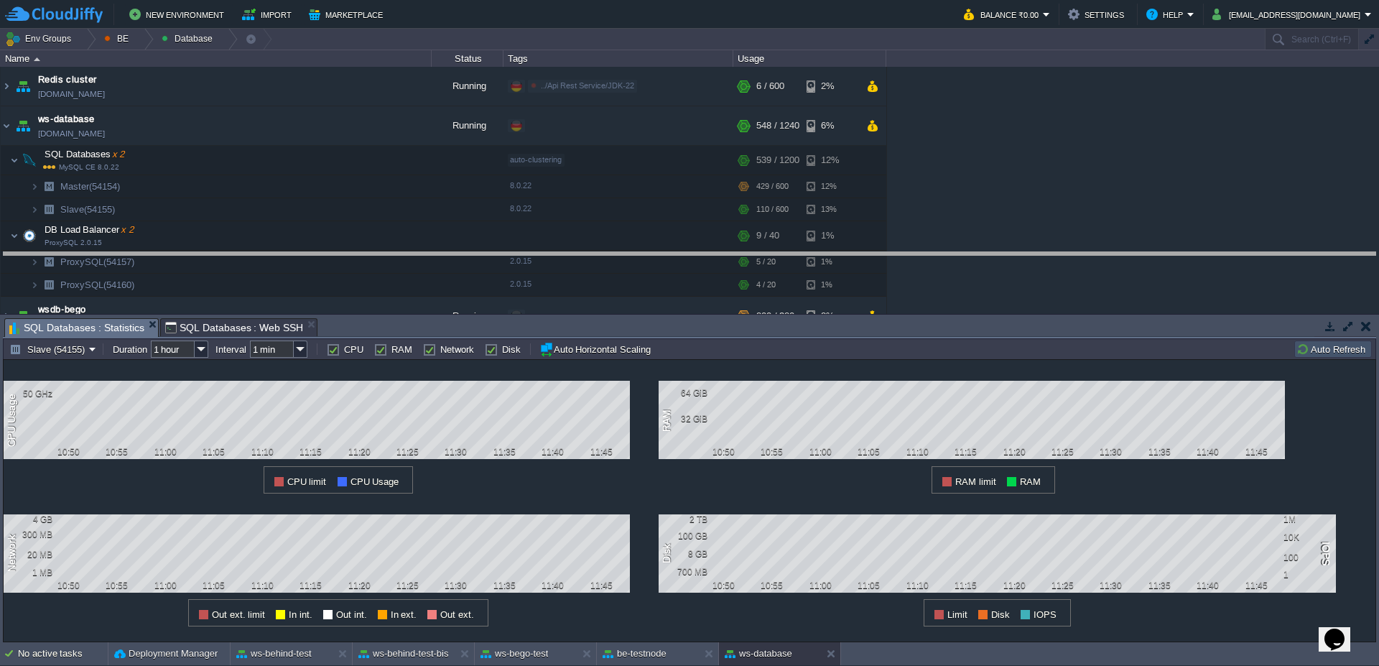
drag, startPoint x: 466, startPoint y: 323, endPoint x: 399, endPoint y: 251, distance: 98.1
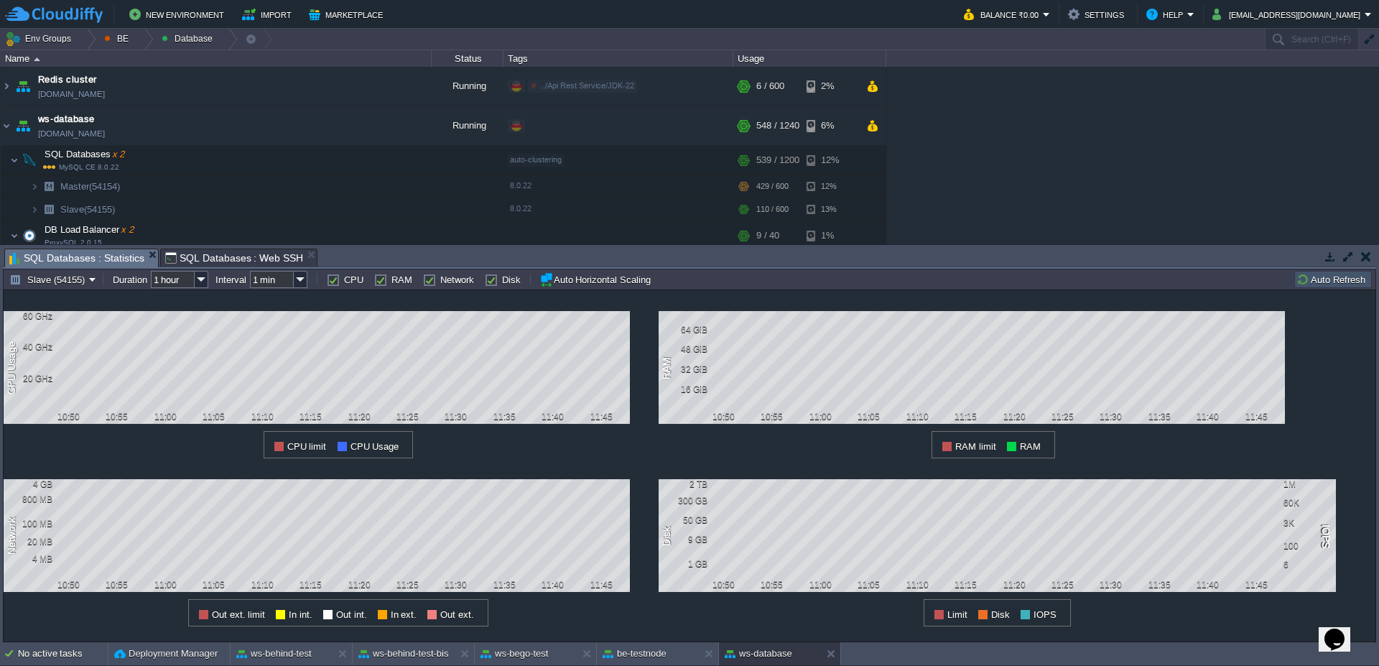
click at [1320, 280] on button "Auto Refresh" at bounding box center [1333, 279] width 73 height 13
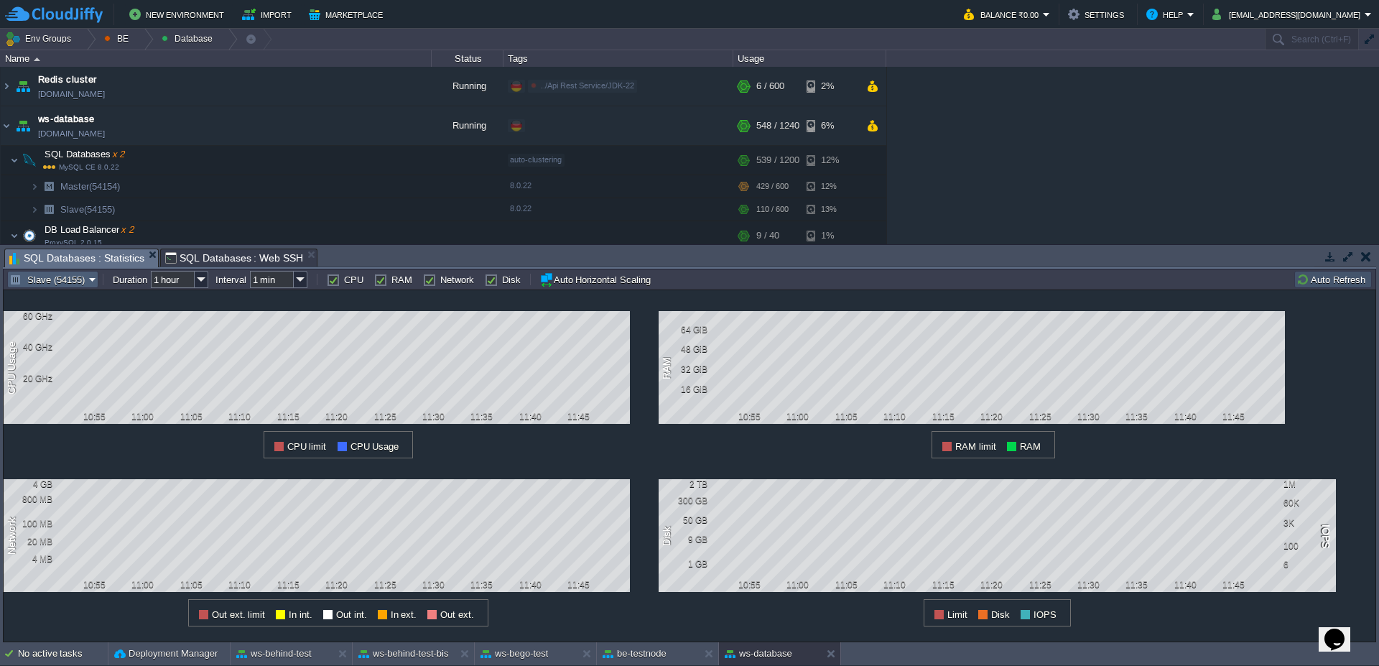
click at [83, 284] on button "Slave (54155)" at bounding box center [49, 279] width 80 height 13
click at [58, 322] on link "Master (54154)" at bounding box center [56, 316] width 97 height 16
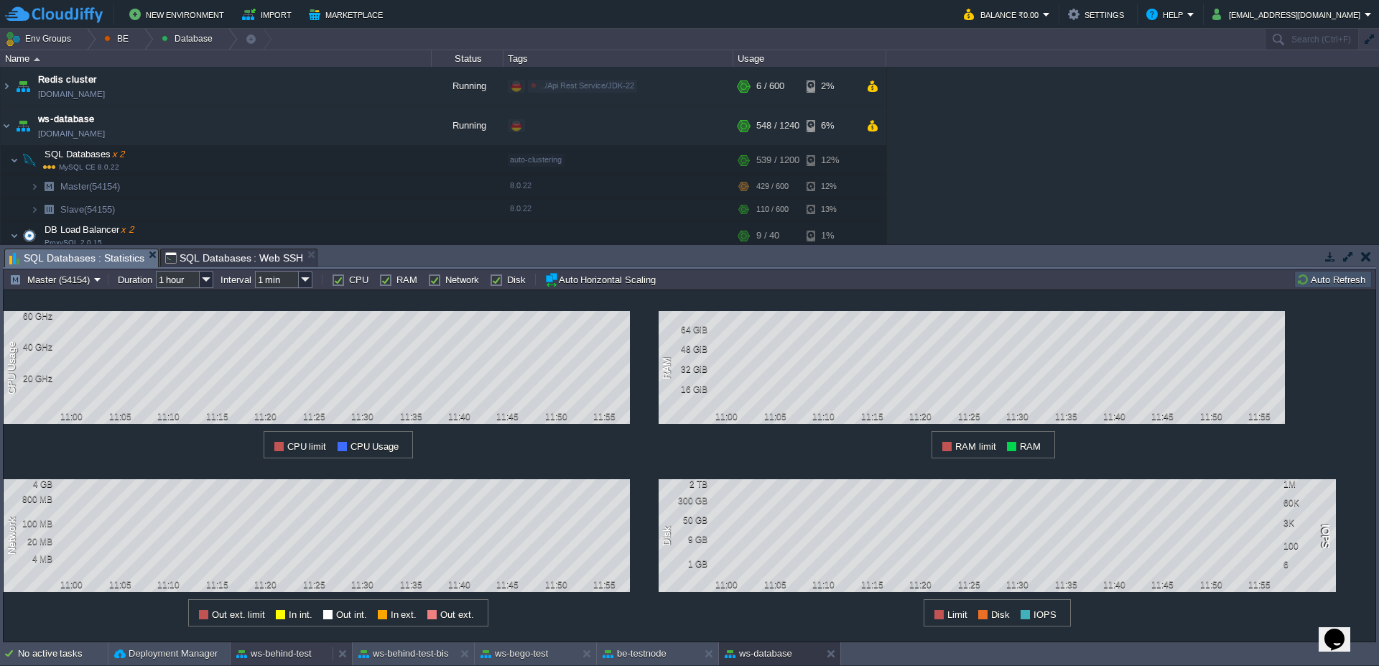
click at [277, 657] on button "ws-behind-test" at bounding box center [273, 654] width 75 height 14
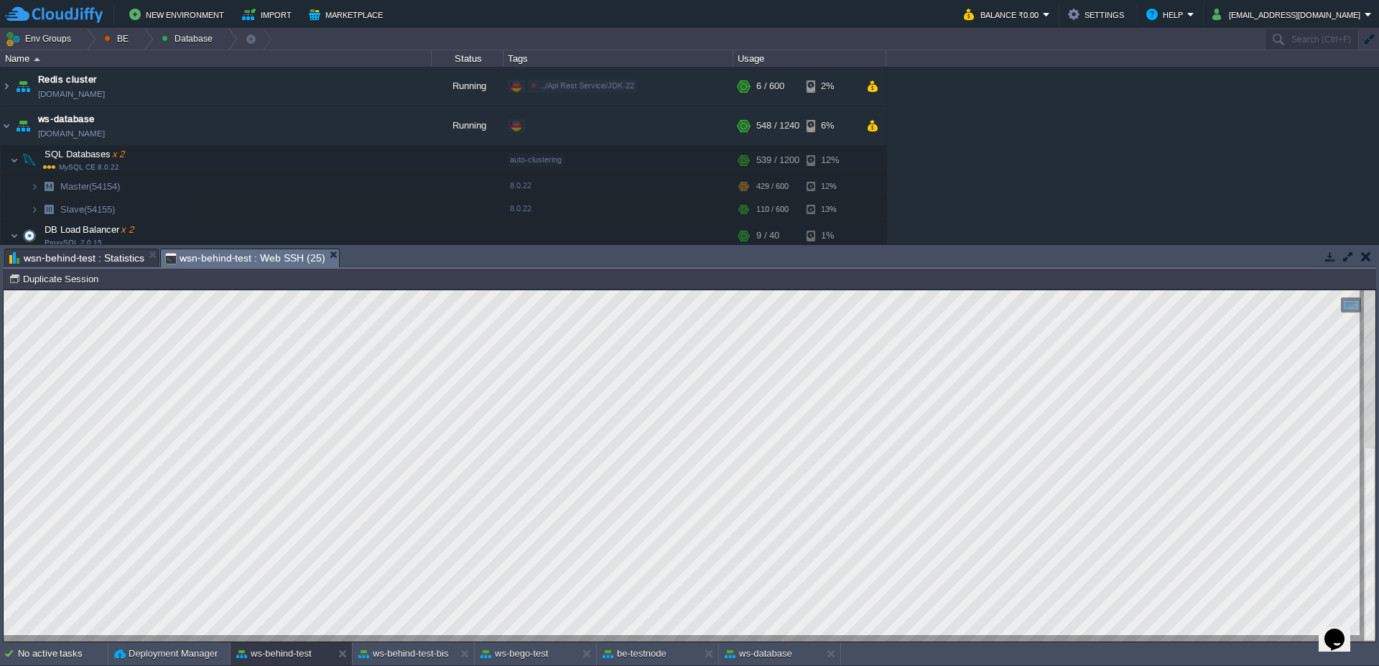
click at [30, 253] on span "wsn-behind-test : Statistics" at bounding box center [76, 257] width 135 height 17
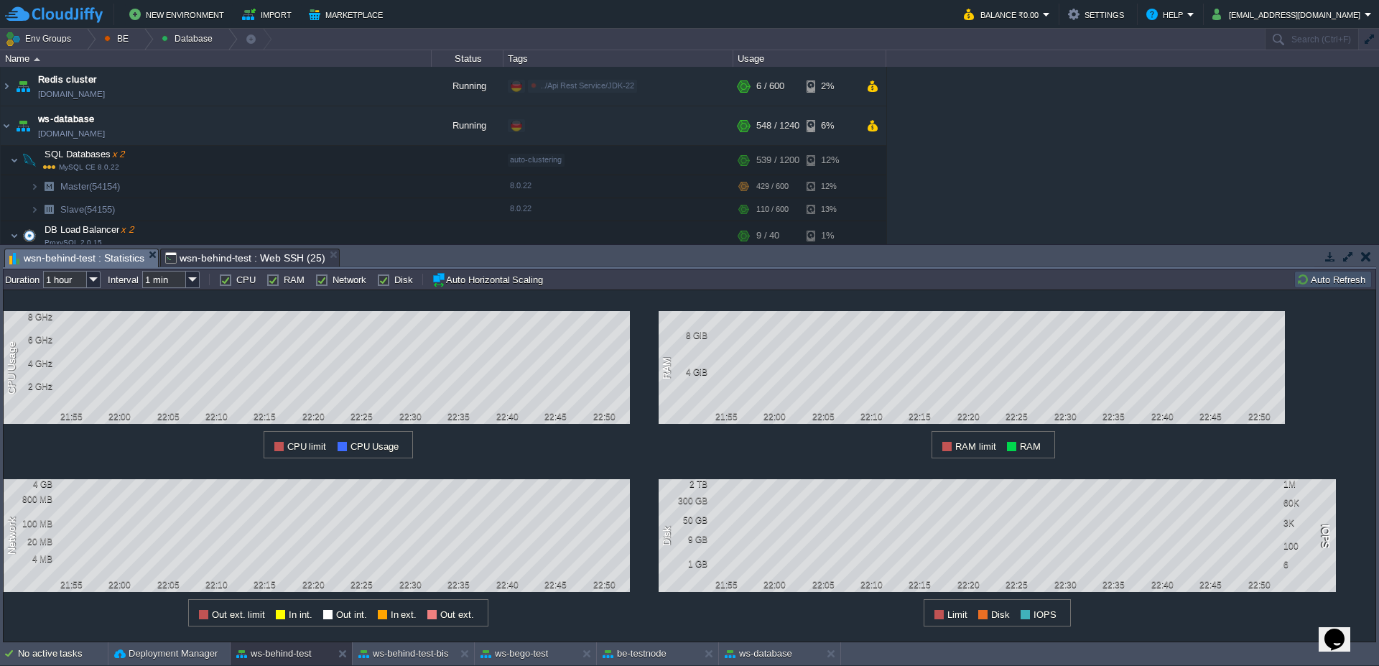
click at [1328, 277] on button "Auto Refresh" at bounding box center [1333, 279] width 73 height 13
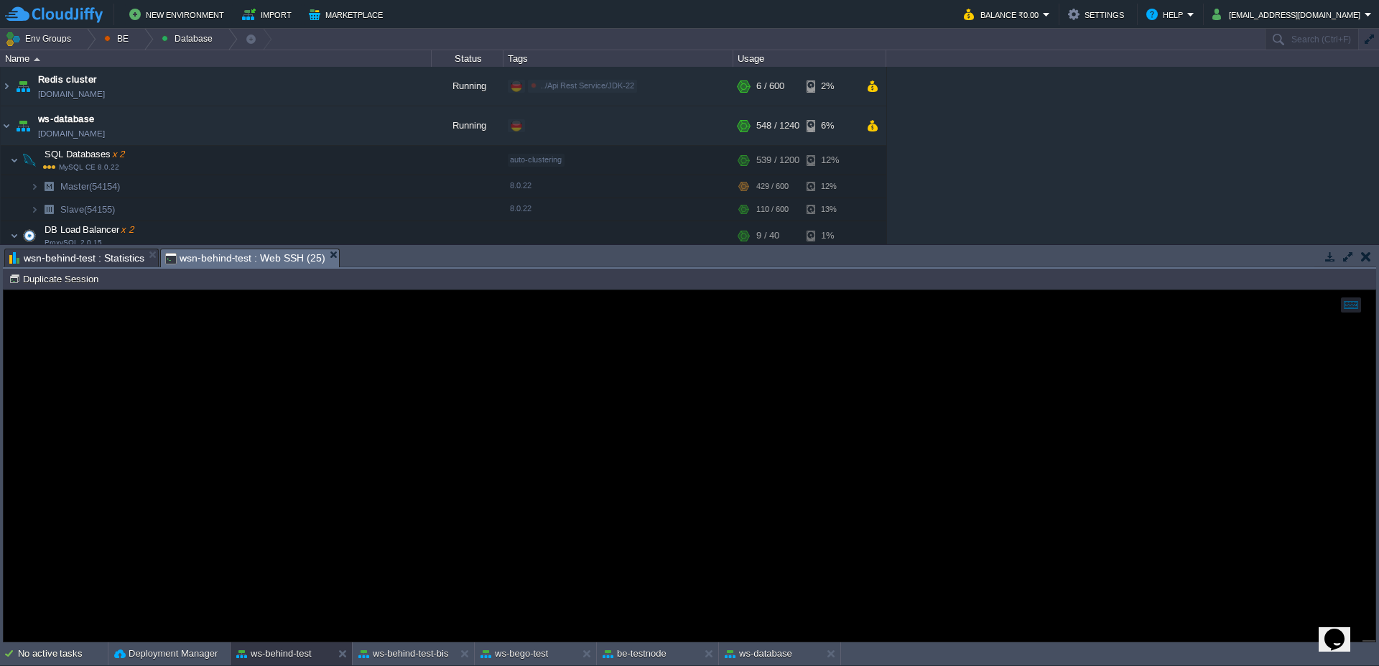
click at [190, 260] on span "wsn-behind-test : Web SSH (25)" at bounding box center [245, 258] width 160 height 18
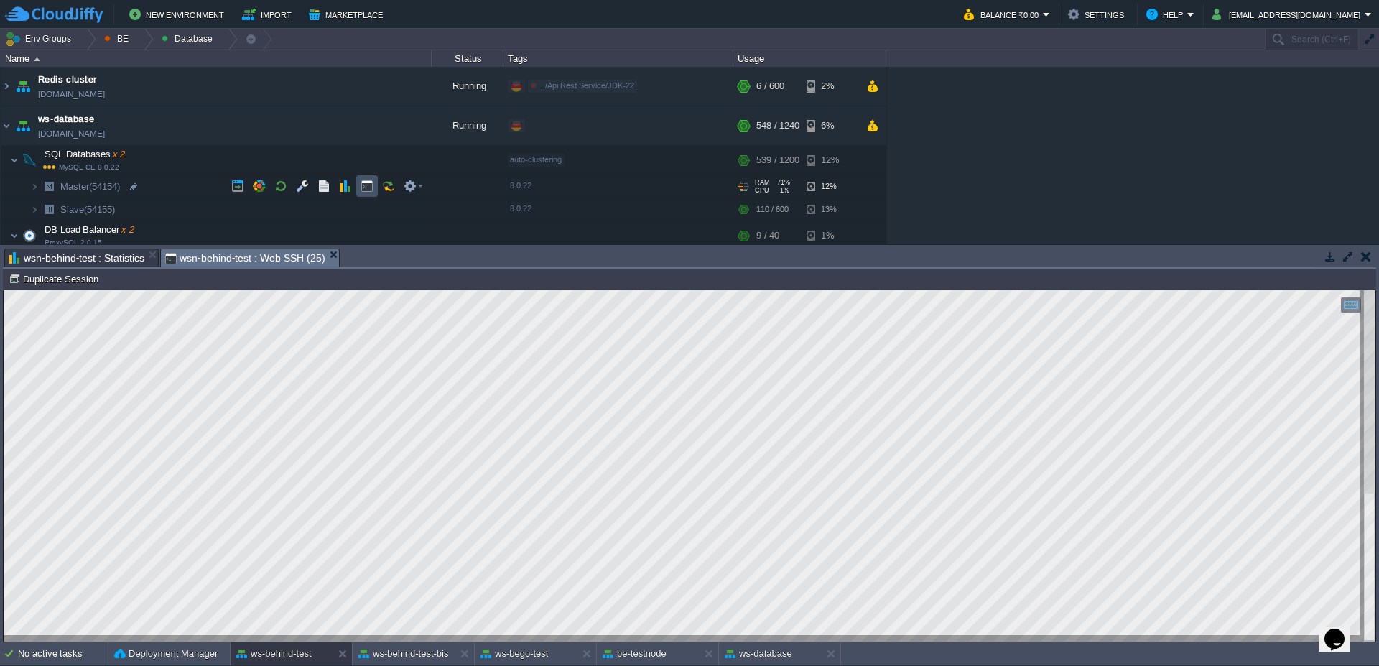
click at [362, 187] on button "button" at bounding box center [367, 186] width 13 height 13
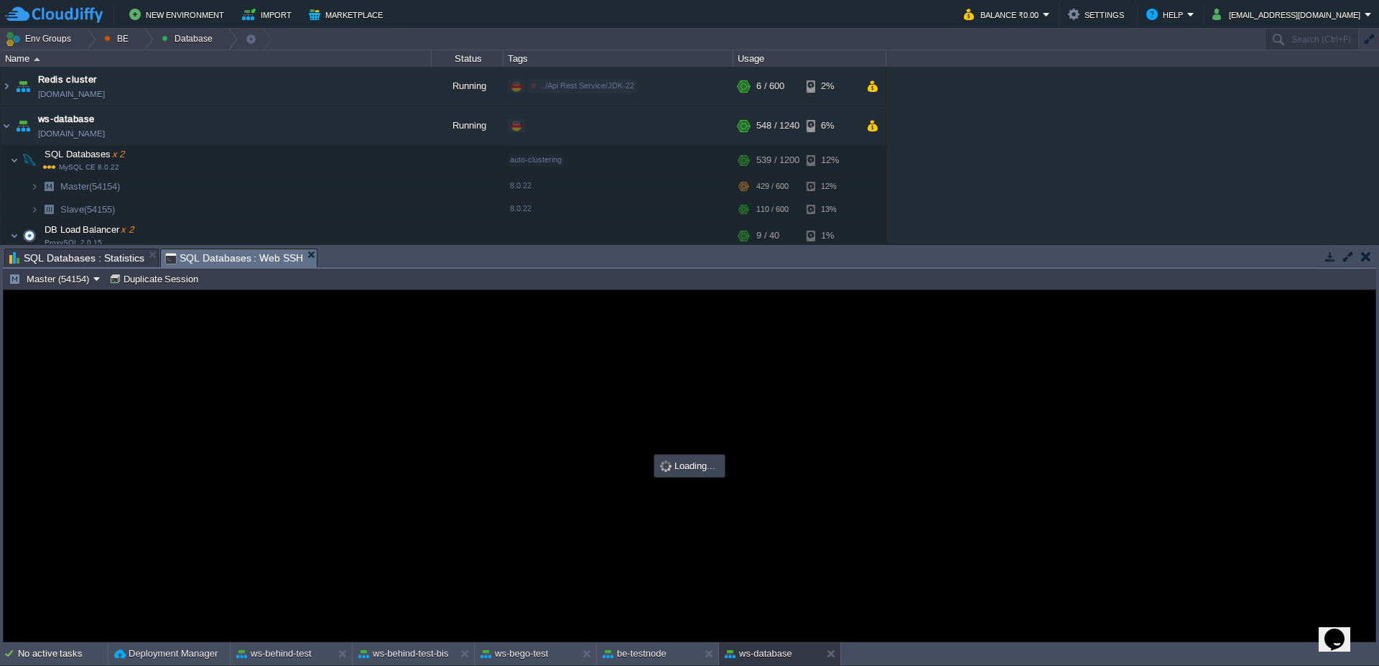
scroll to position [0, 0]
type input "#000000"
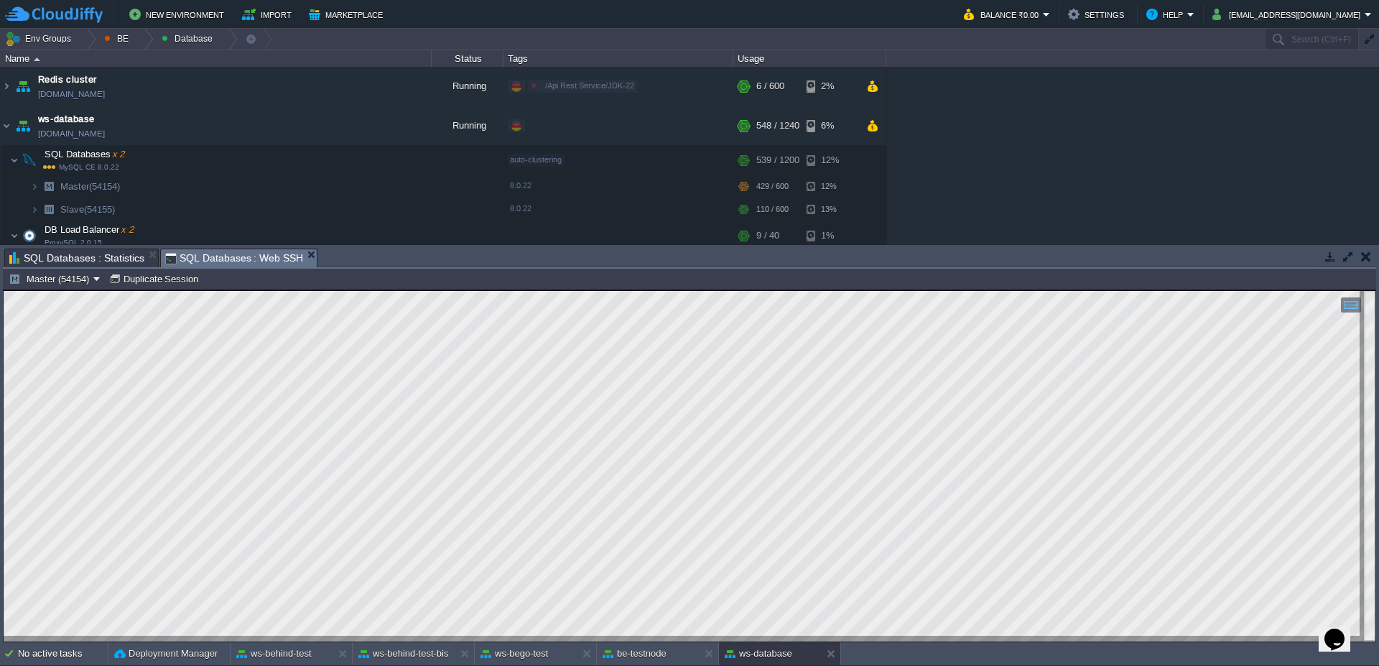
type textarea "innodb_adaptive_hash_index OFF Operazioni sui risultati della query La query SQ…"
click at [282, 655] on button "ws-behind-test" at bounding box center [273, 654] width 75 height 14
click at [763, 659] on button "ws-database" at bounding box center [759, 654] width 68 height 14
click at [63, 252] on span "SQL Databases : Statistics" at bounding box center [76, 257] width 135 height 17
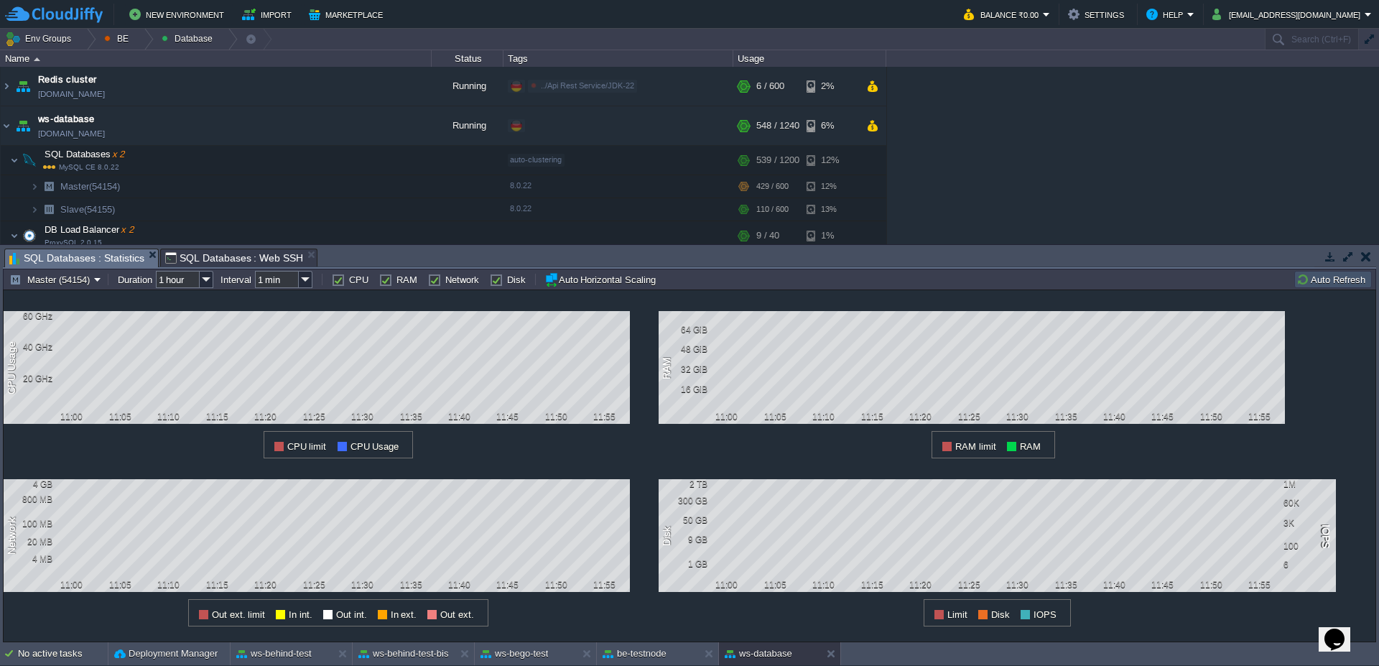
click at [1333, 274] on button "Auto Refresh" at bounding box center [1333, 279] width 73 height 13
click at [85, 283] on button "Master (54154)" at bounding box center [51, 279] width 85 height 13
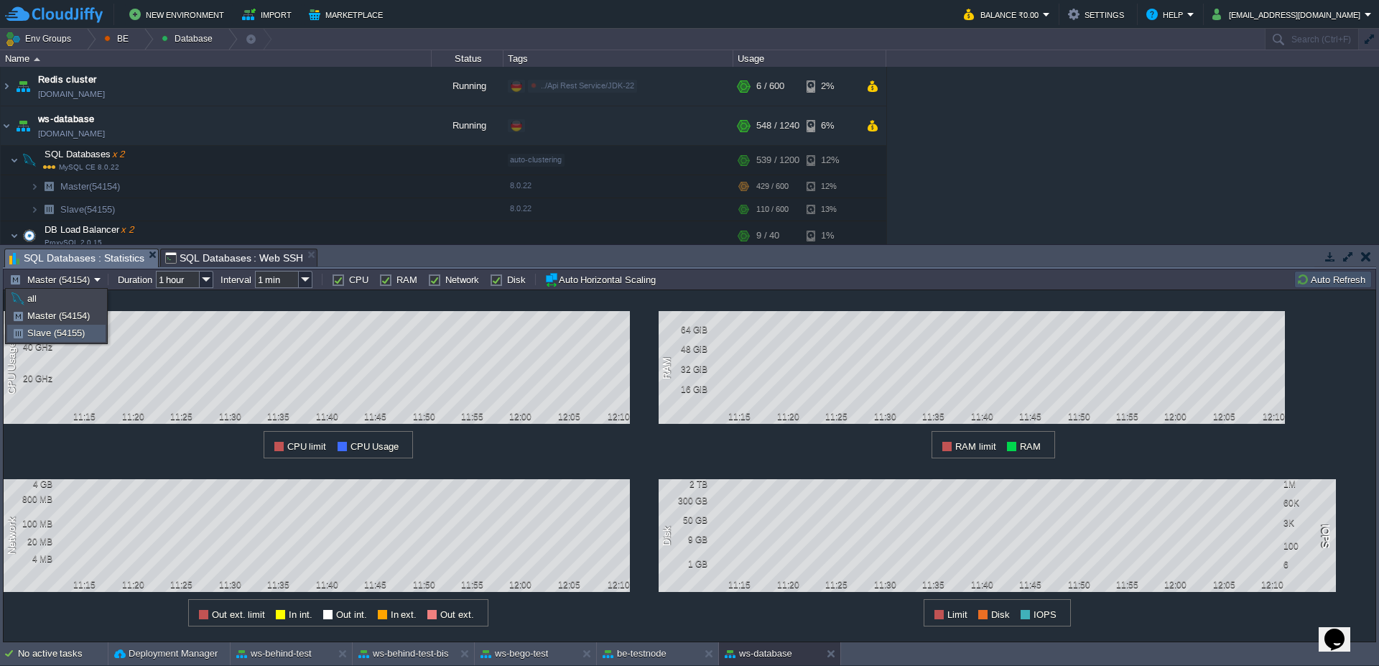
click at [46, 335] on span "Slave (54155)" at bounding box center [55, 333] width 57 height 11
click at [1323, 282] on button "Auto Refresh" at bounding box center [1333, 279] width 73 height 13
click at [233, 212] on button "button" at bounding box center [237, 209] width 13 height 13
